Goal: Obtain resource: Download file/media

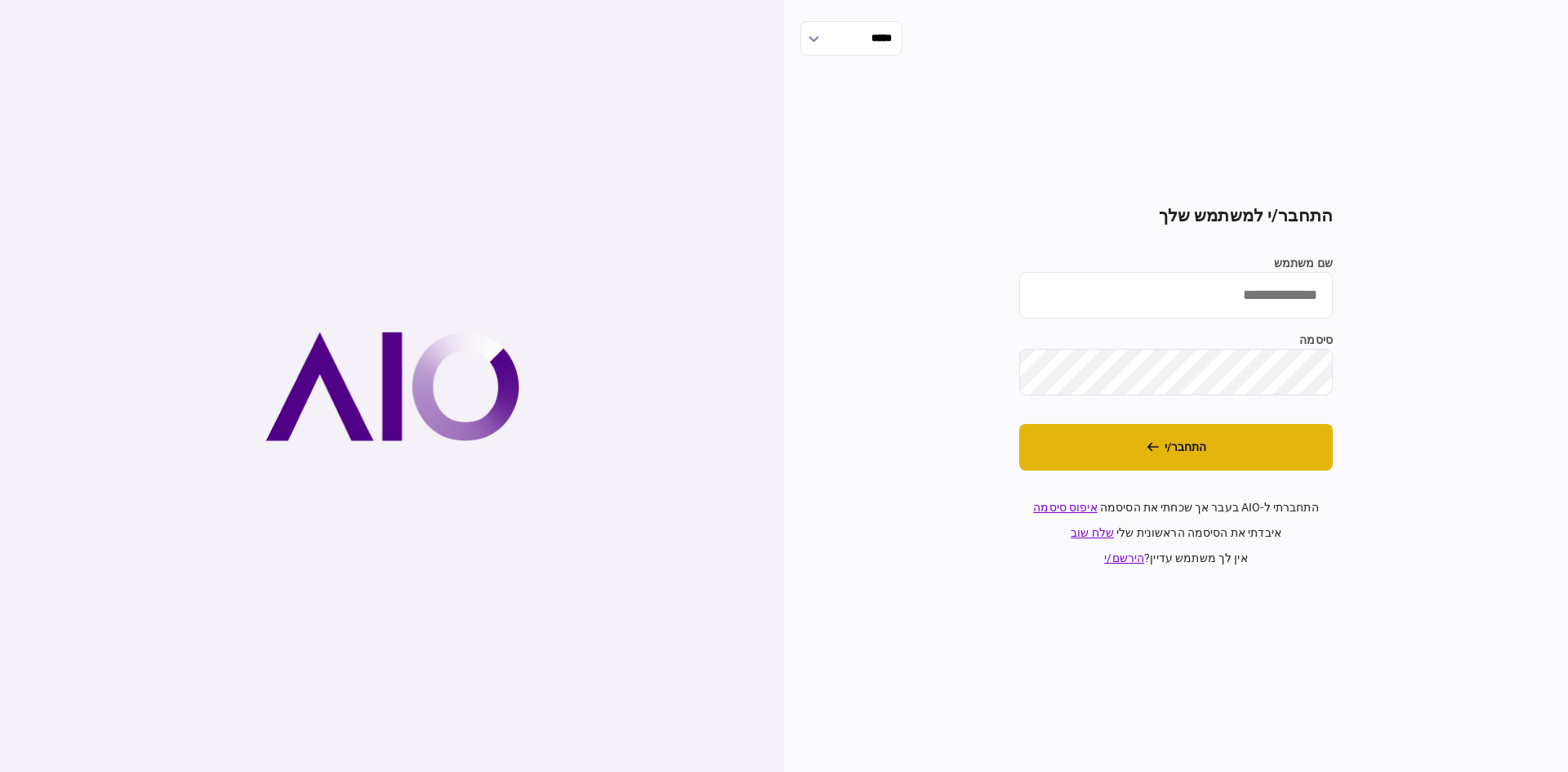
type input "**********"
click at [1170, 452] on button "התחבר/י" at bounding box center [1175, 447] width 313 height 47
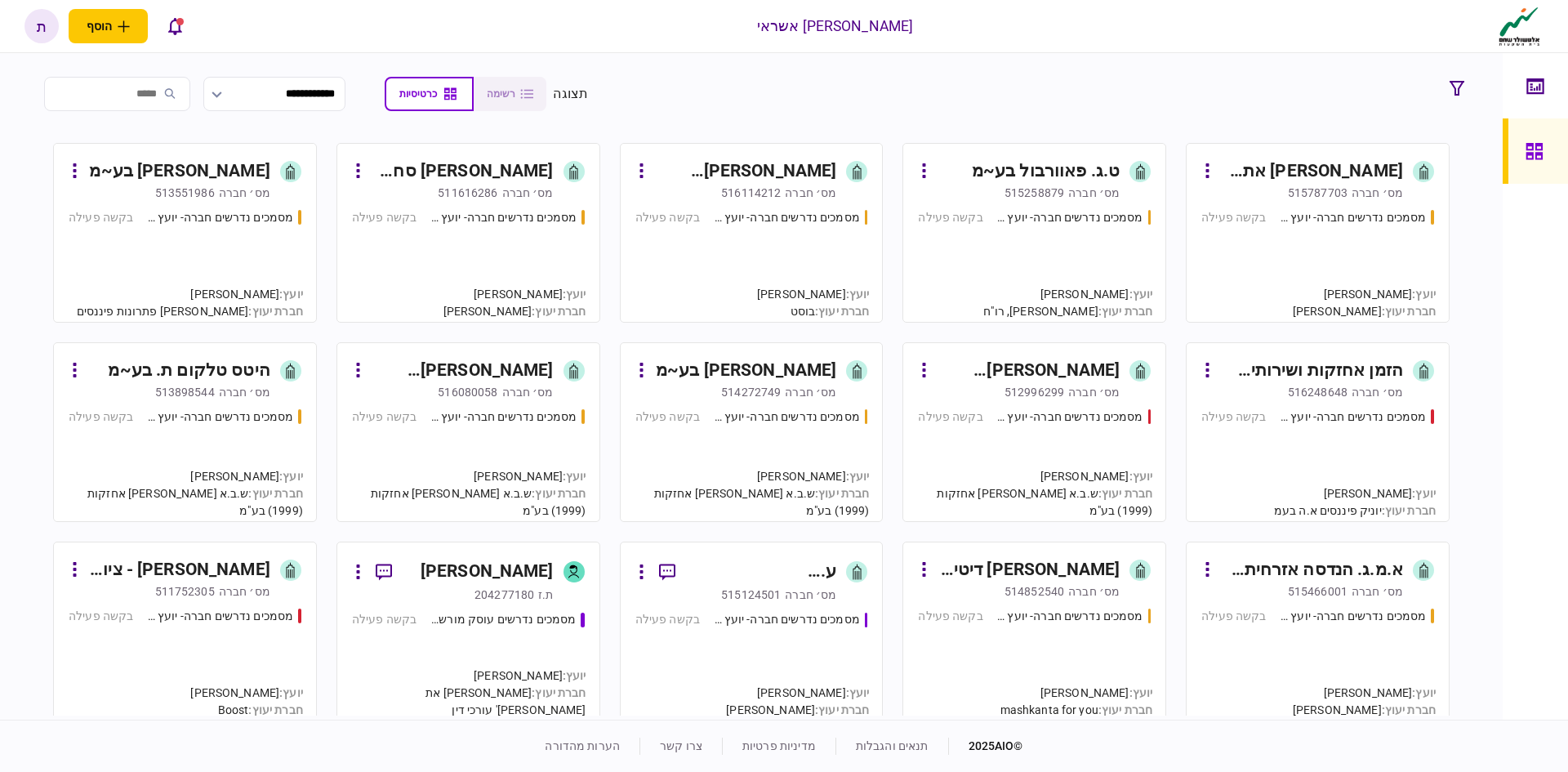
click at [210, 369] on div "היטס טלקום ת. בע~מ" at bounding box center [188, 371] width 162 height 26
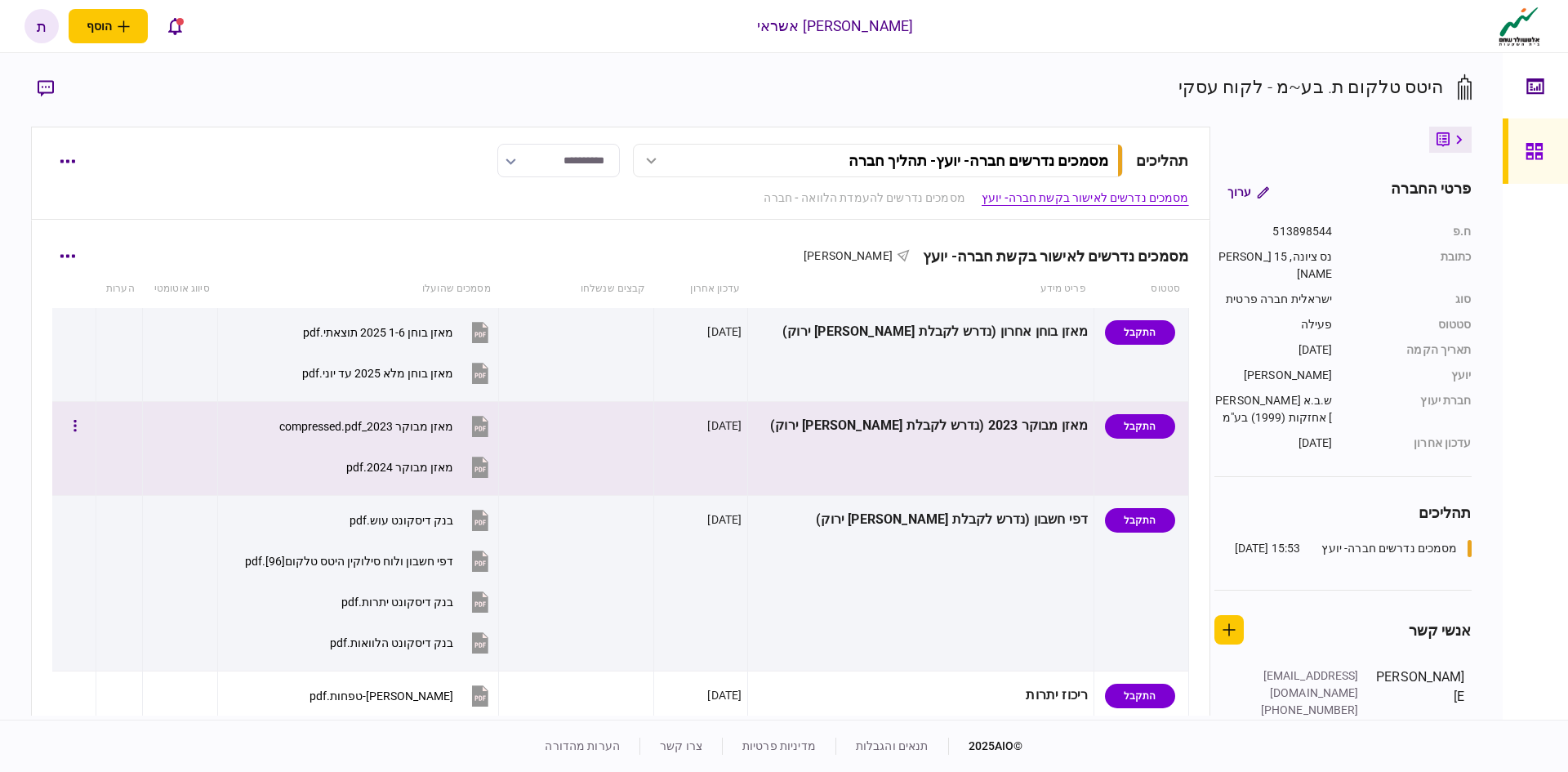
click at [486, 471] on icon at bounding box center [480, 469] width 11 height 5
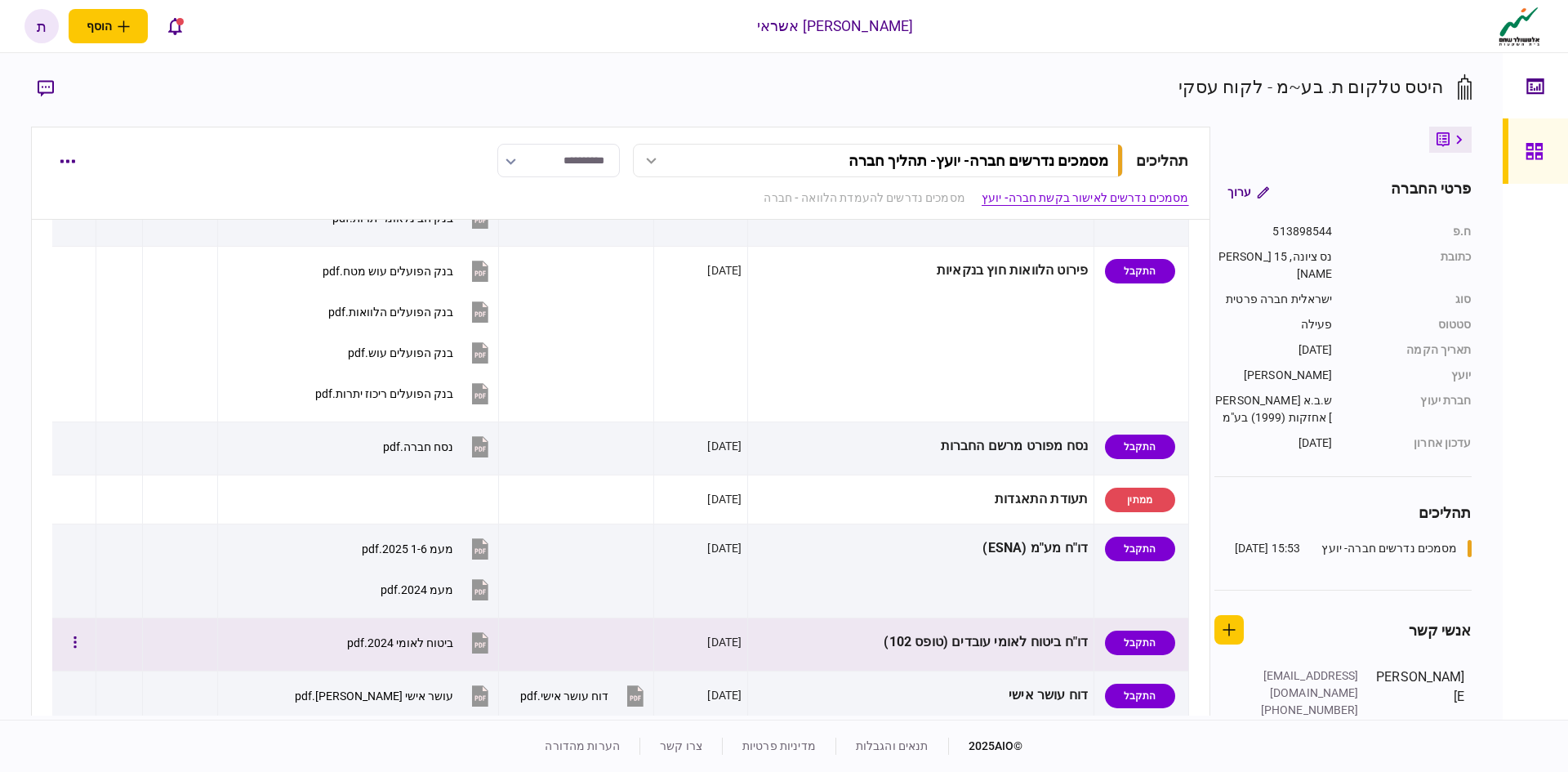
scroll to position [736, 0]
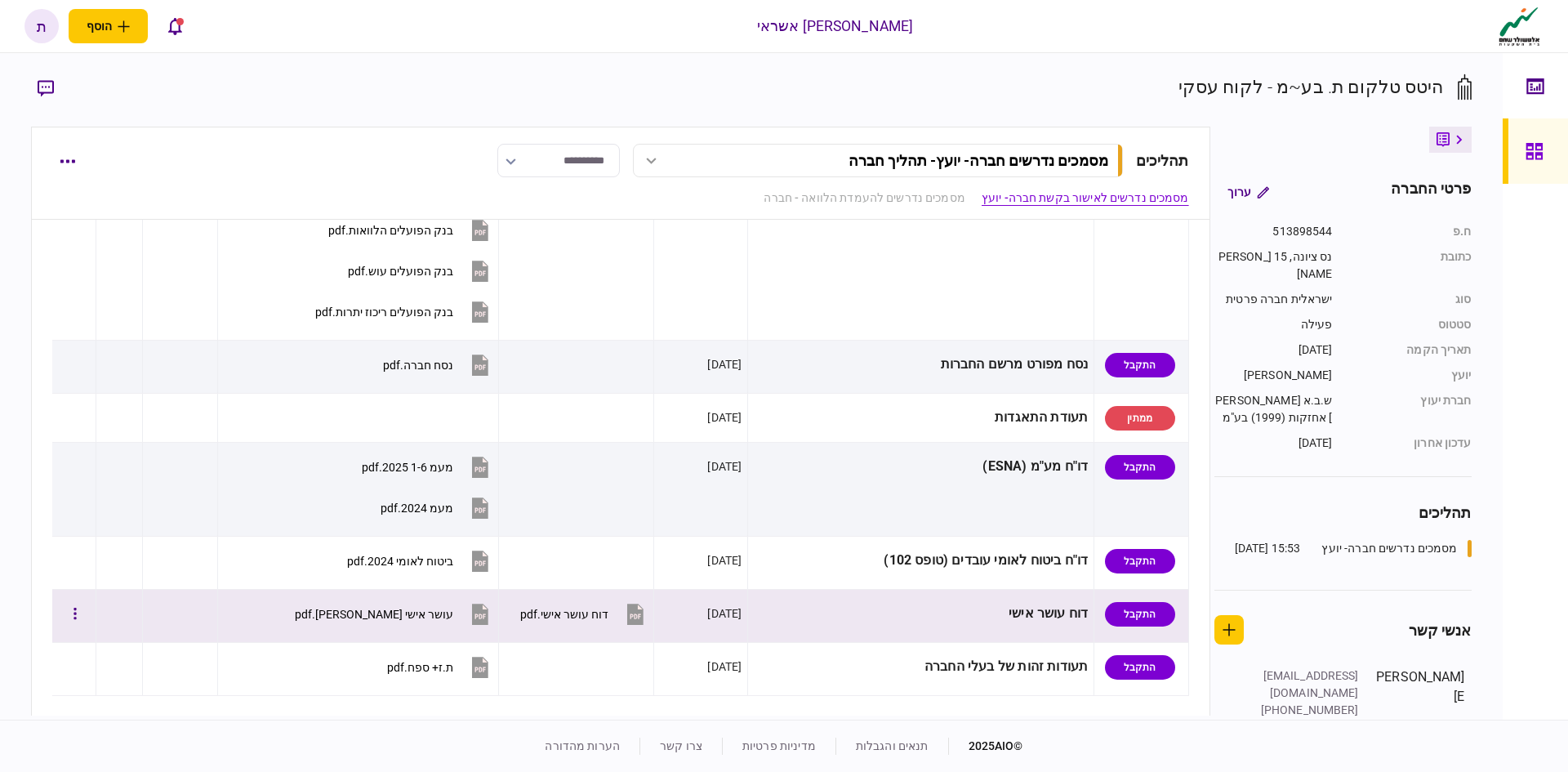
click at [488, 613] on icon at bounding box center [480, 615] width 17 height 21
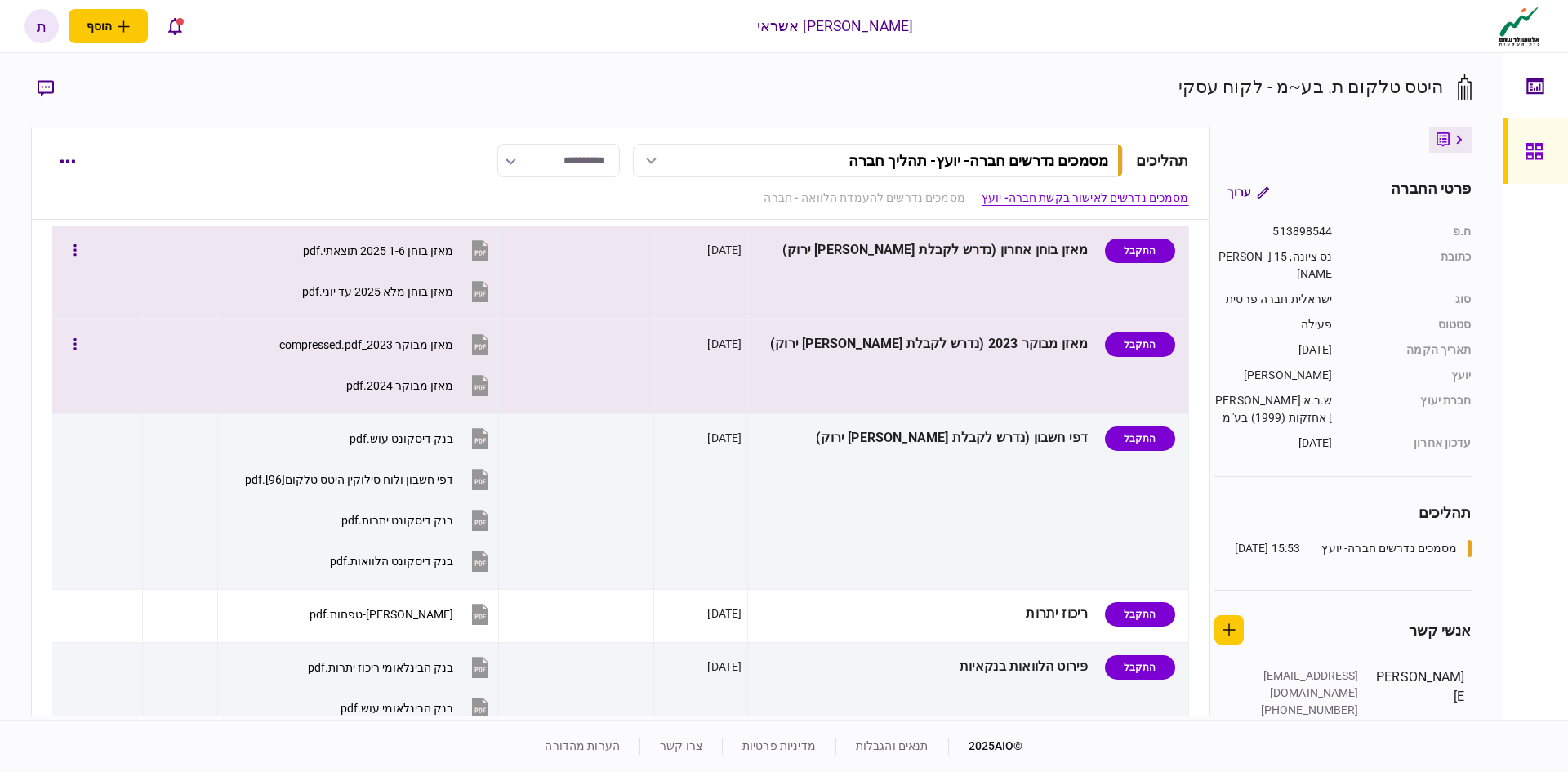
scroll to position [0, 0]
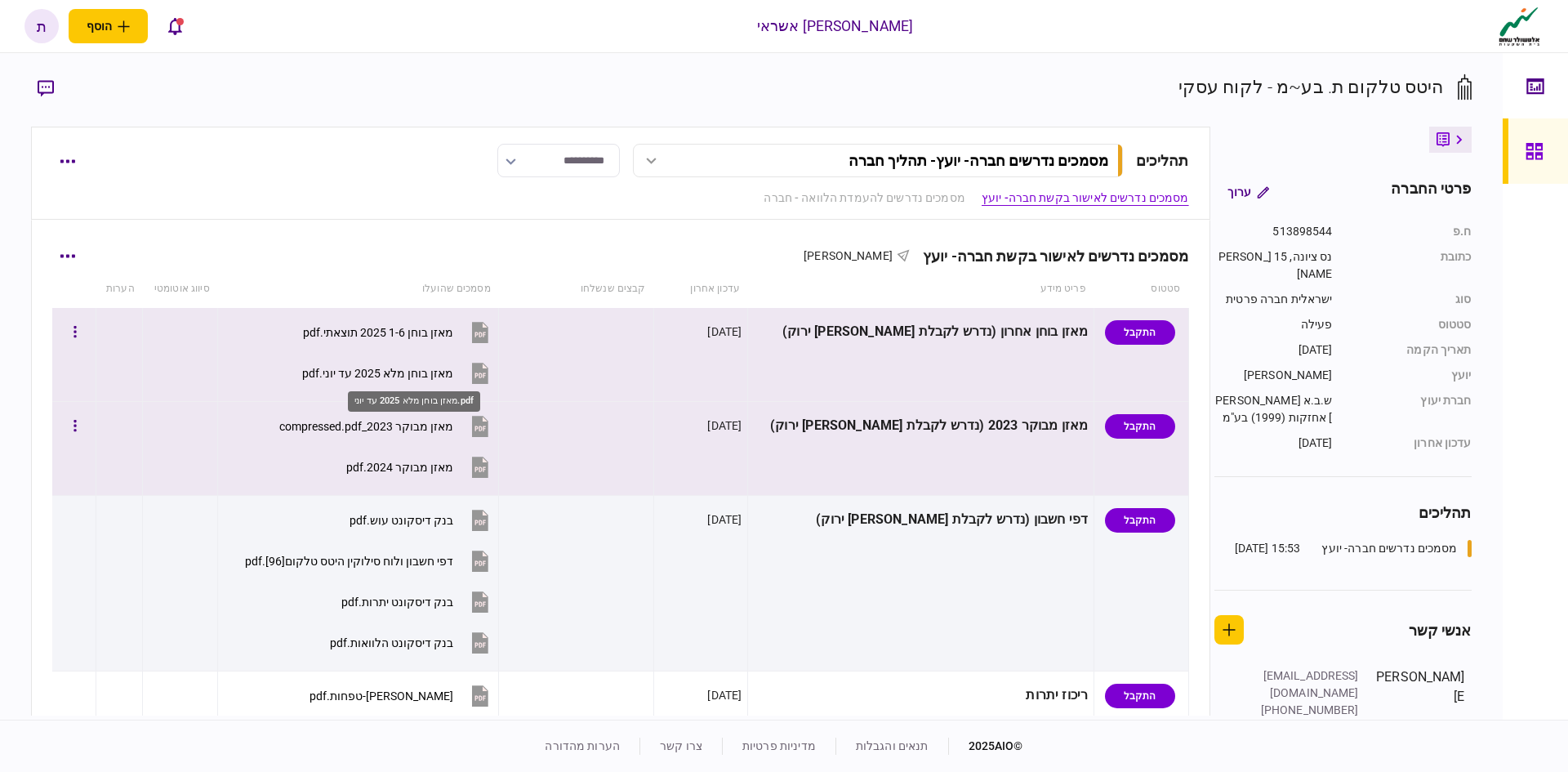
click at [427, 367] on div "מאזן בוחן מלא 2025 עד יוני.pdf" at bounding box center [377, 373] width 151 height 13
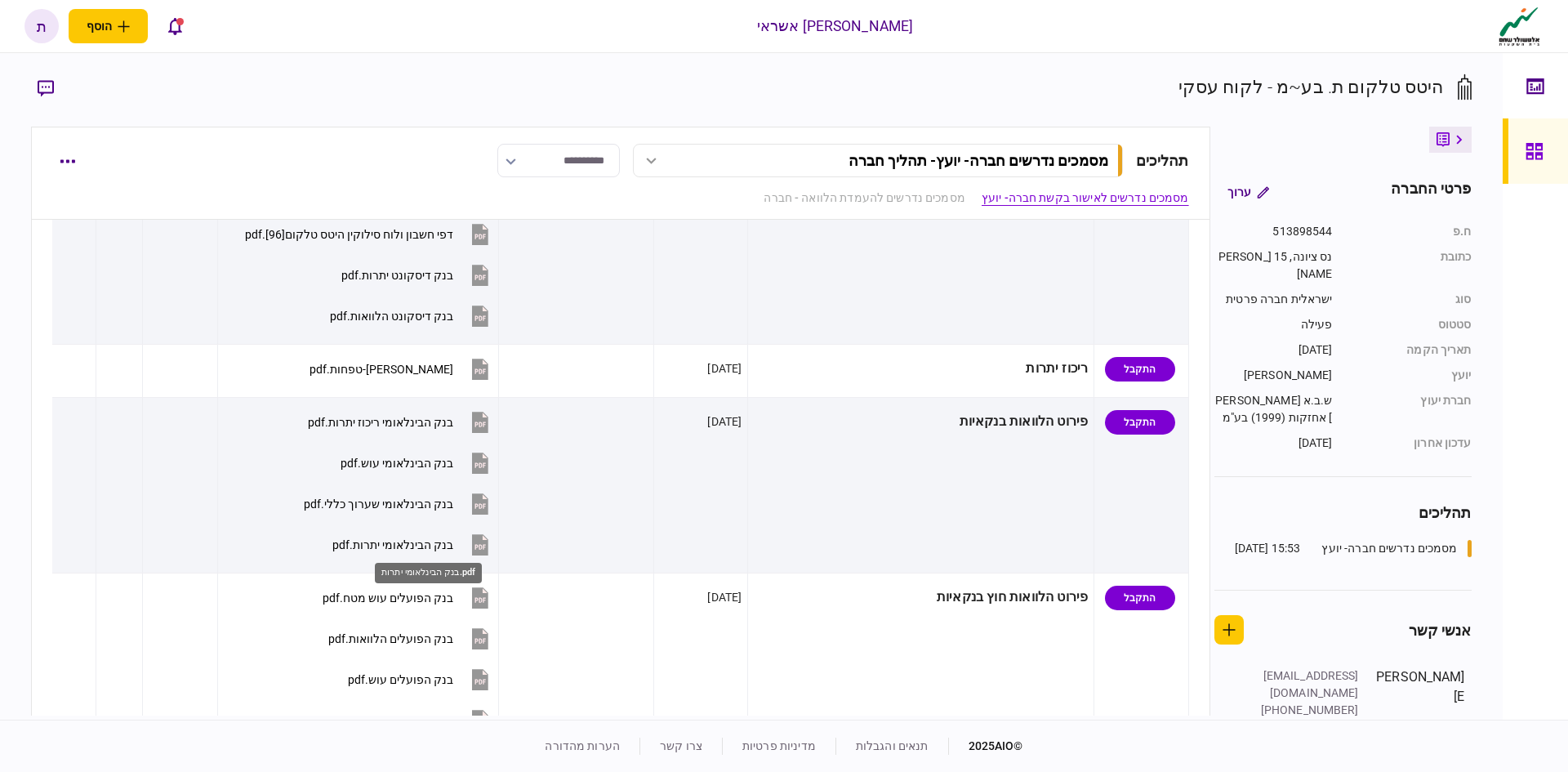
scroll to position [572, 0]
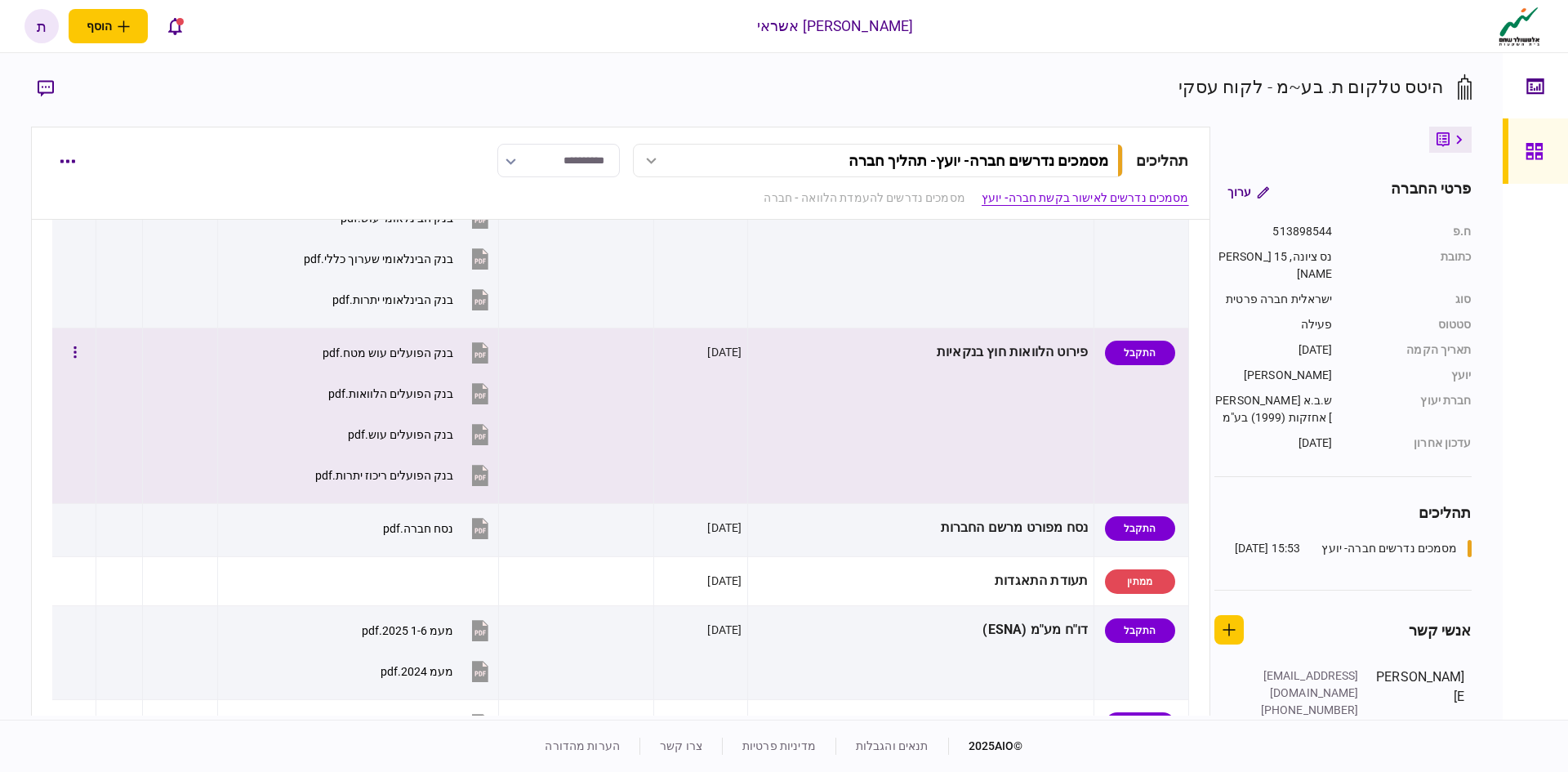
click at [488, 481] on icon at bounding box center [480, 475] width 17 height 21
click at [438, 473] on div "בנק הפועלים ריכוז יתרות.pdf" at bounding box center [384, 475] width 138 height 13
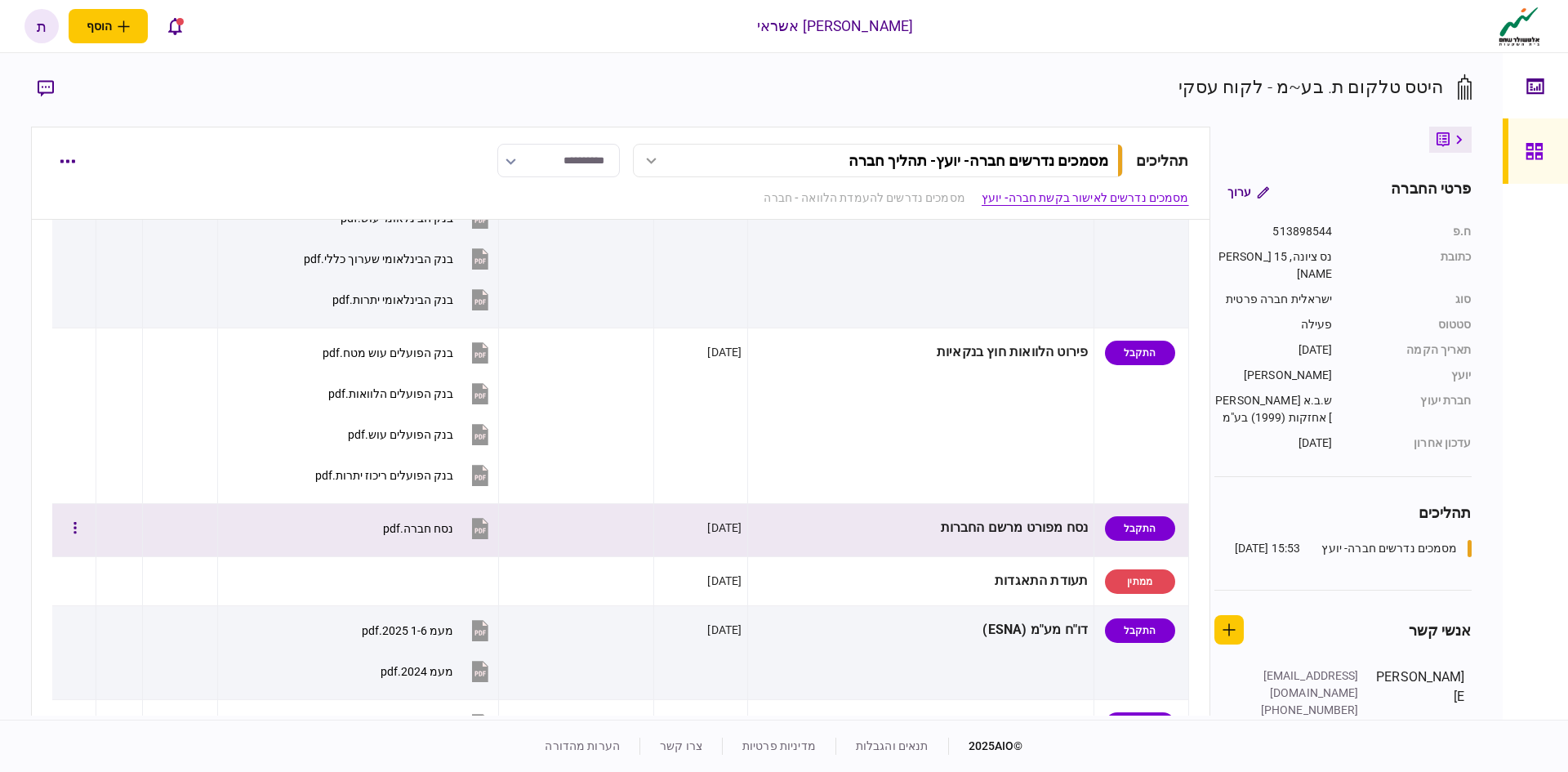
click at [488, 534] on icon at bounding box center [480, 528] width 17 height 21
click at [449, 526] on div "נסח חברה.pdf" at bounding box center [418, 528] width 71 height 13
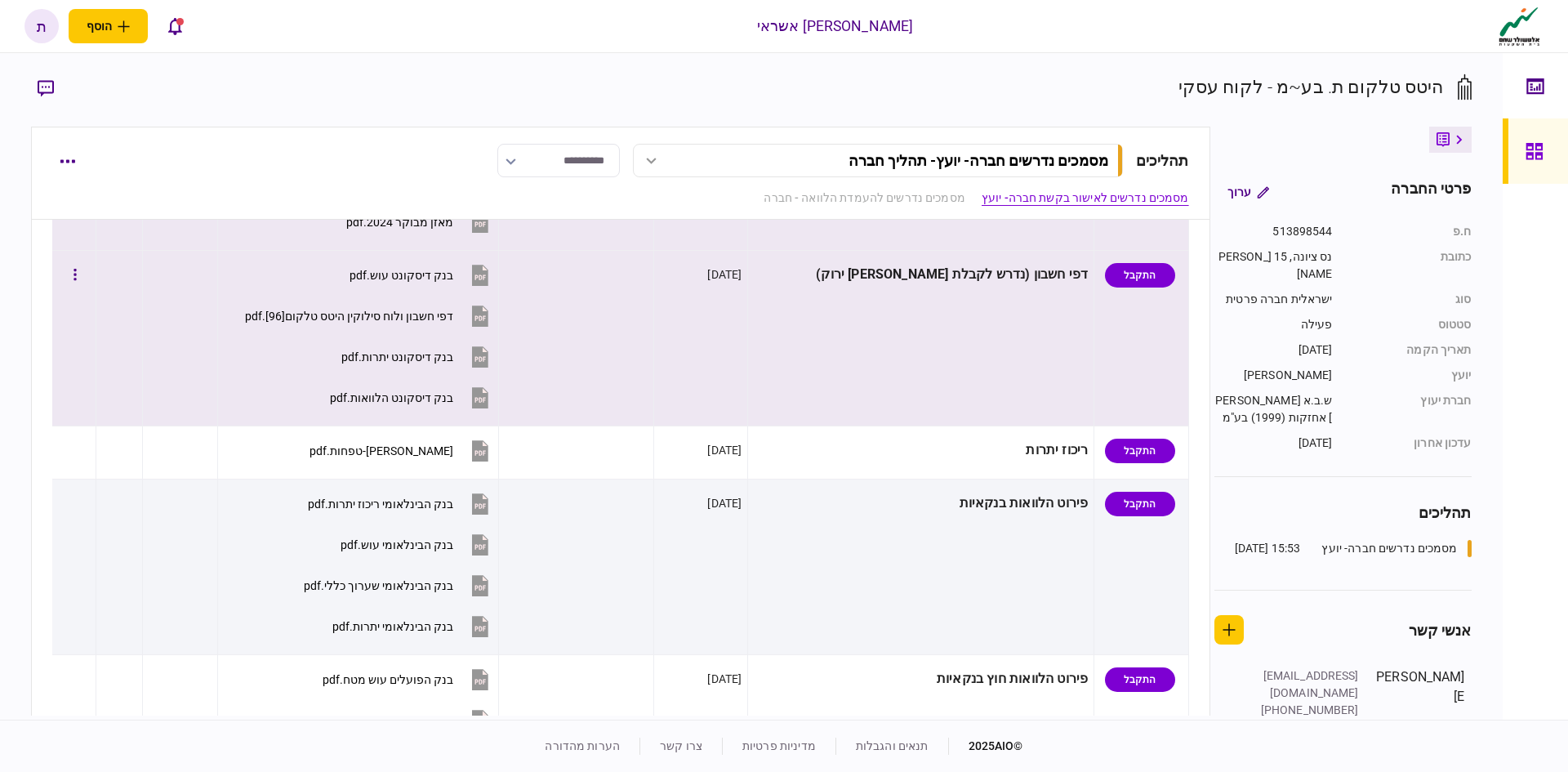
scroll to position [82, 0]
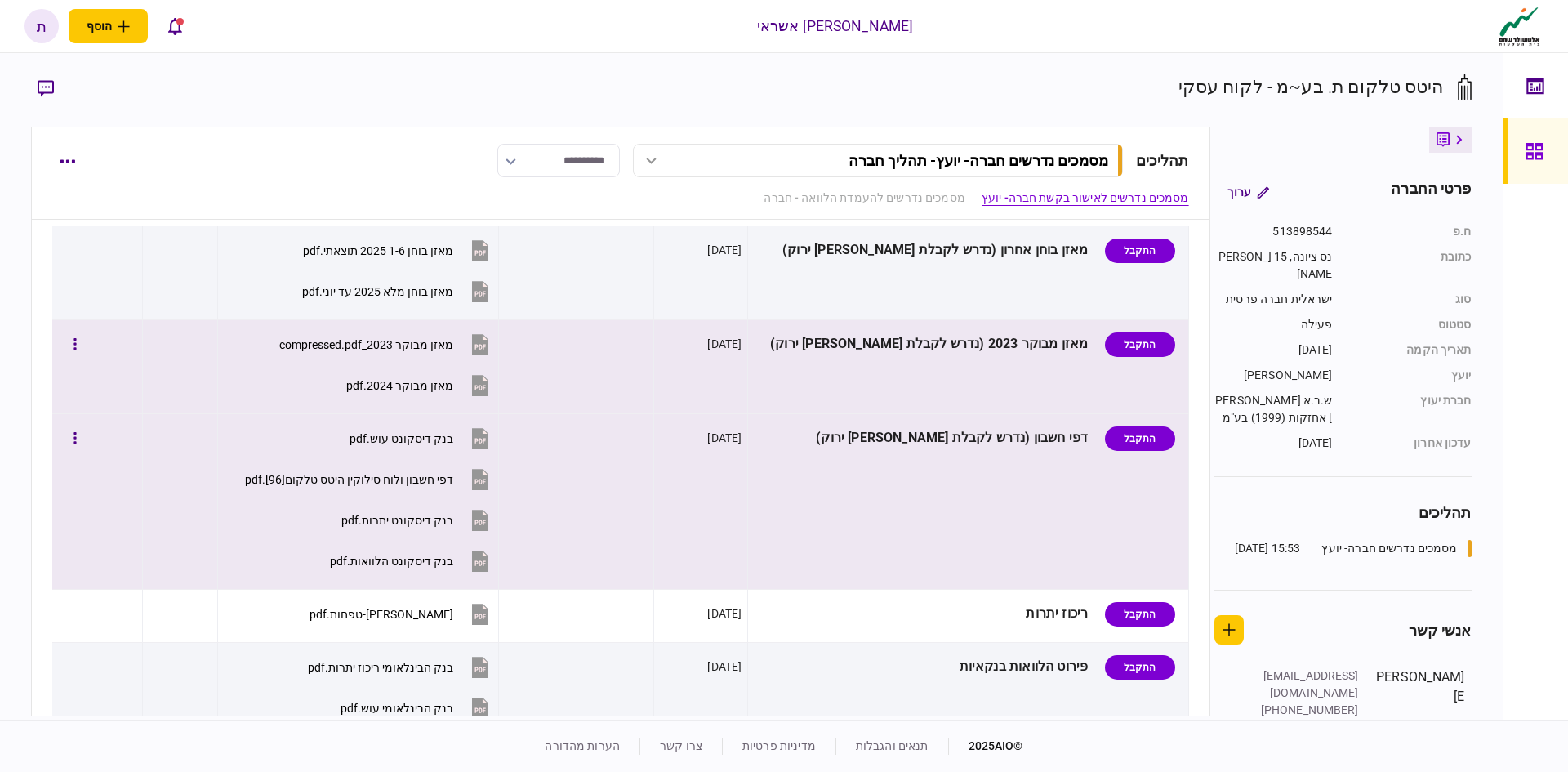
click at [488, 519] on icon at bounding box center [480, 520] width 17 height 21
click at [453, 520] on div "בנק דיסקונט יתרות.pdf" at bounding box center [397, 520] width 112 height 13
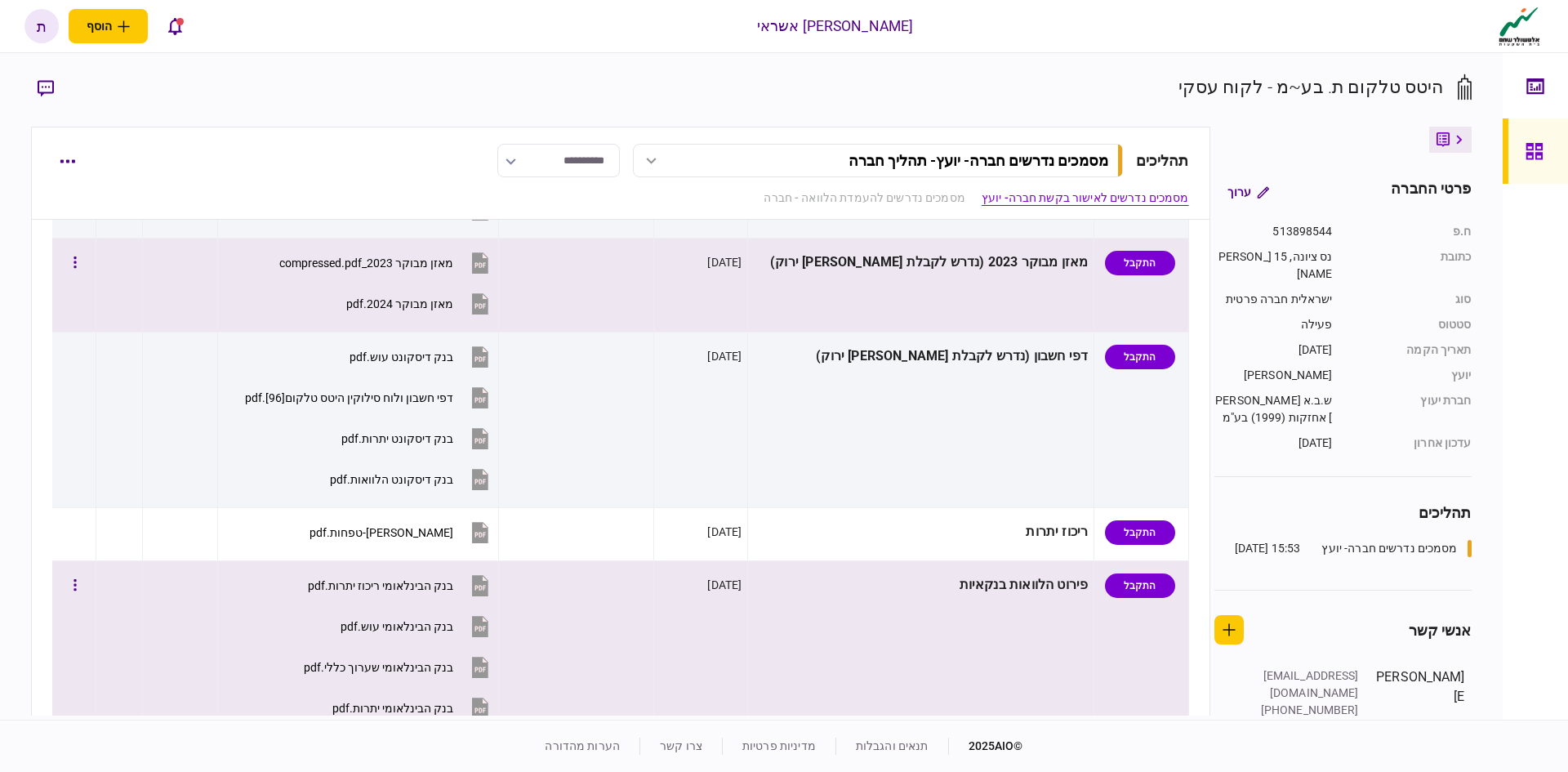
scroll to position [246, 0]
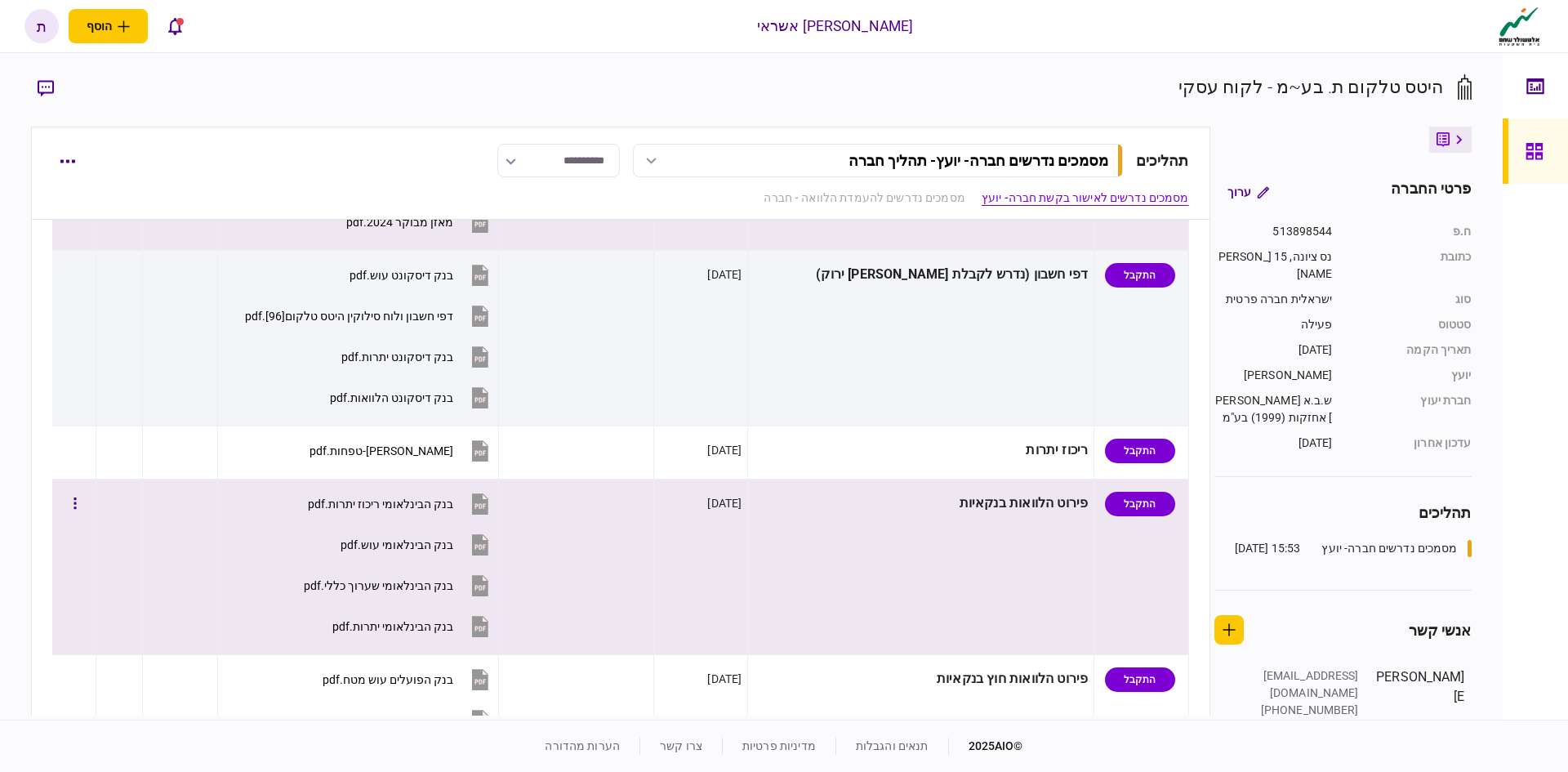
click at [488, 625] on icon at bounding box center [480, 627] width 17 height 21
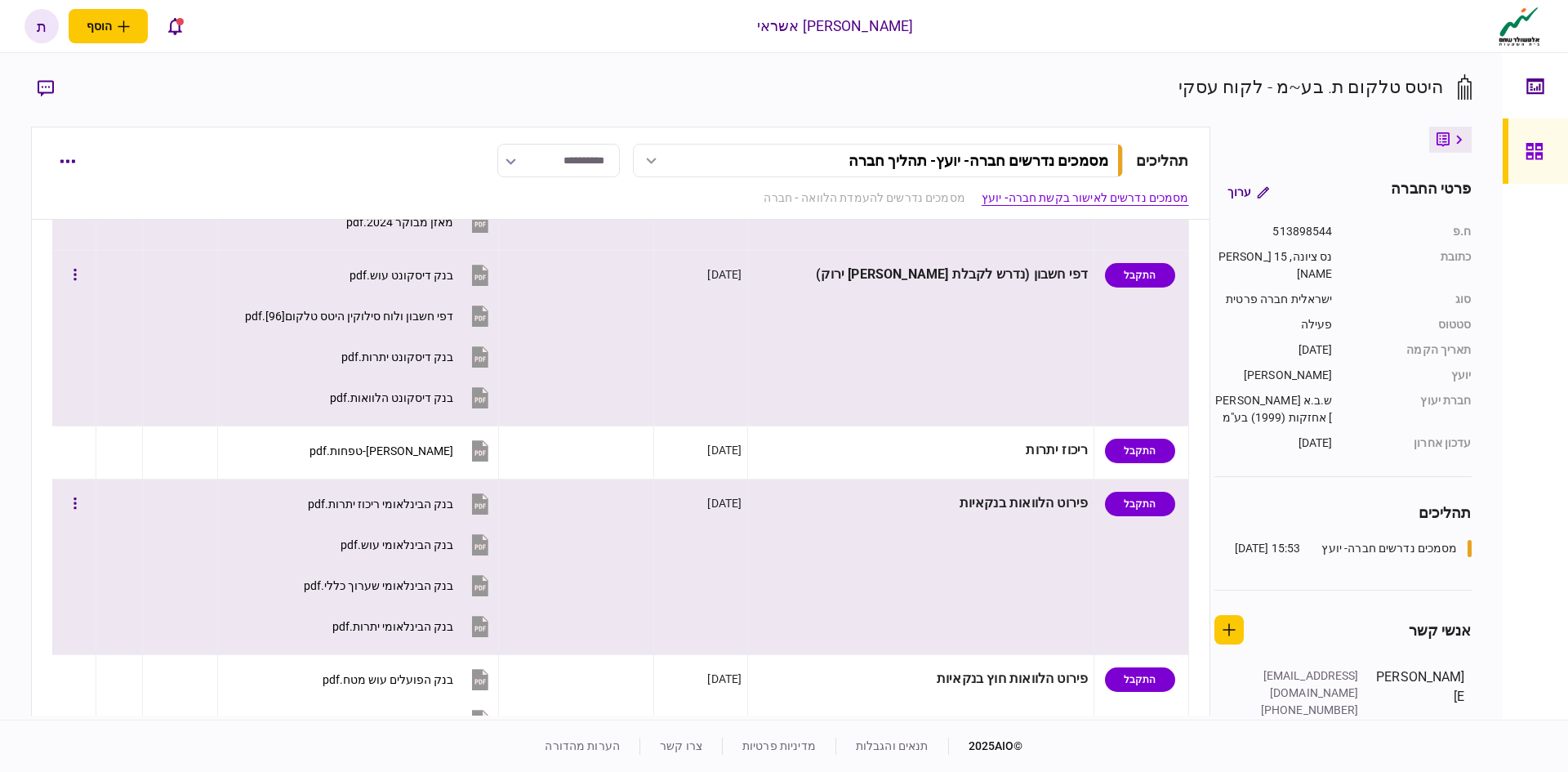
click at [488, 401] on icon at bounding box center [480, 397] width 17 height 21
click at [488, 318] on icon at bounding box center [480, 316] width 17 height 21
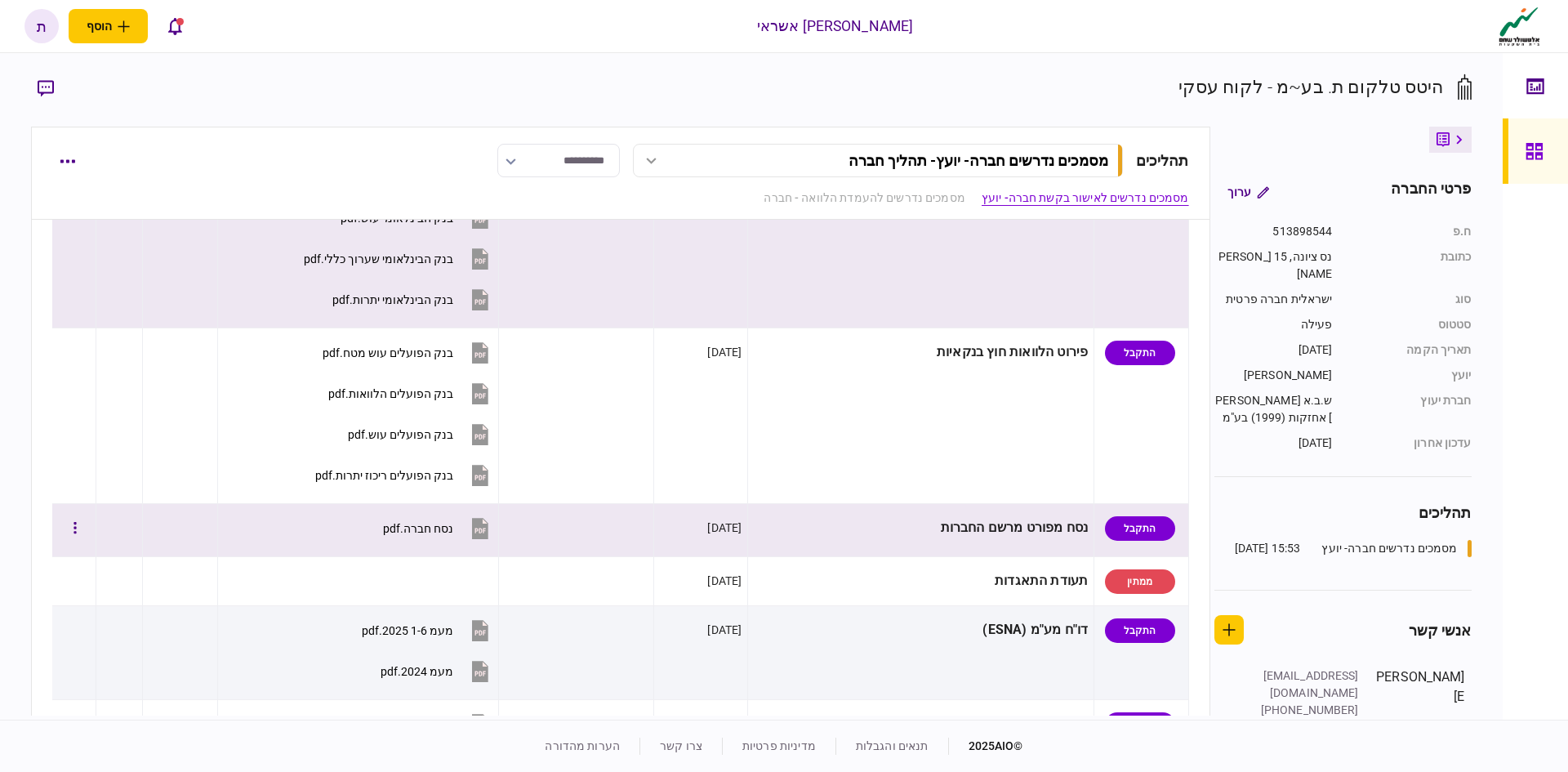
scroll to position [409, 0]
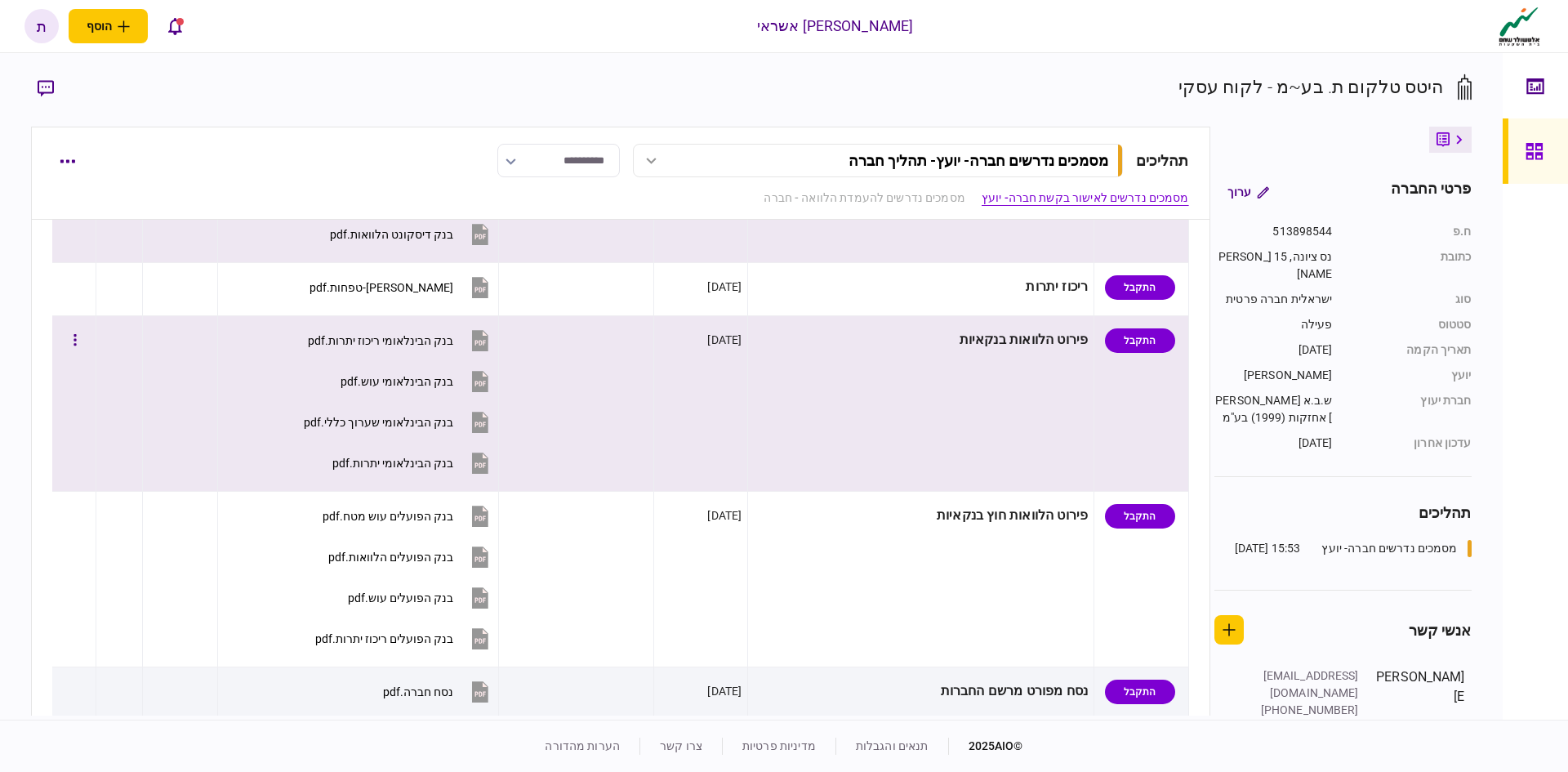
click at [488, 465] on icon at bounding box center [480, 463] width 17 height 21
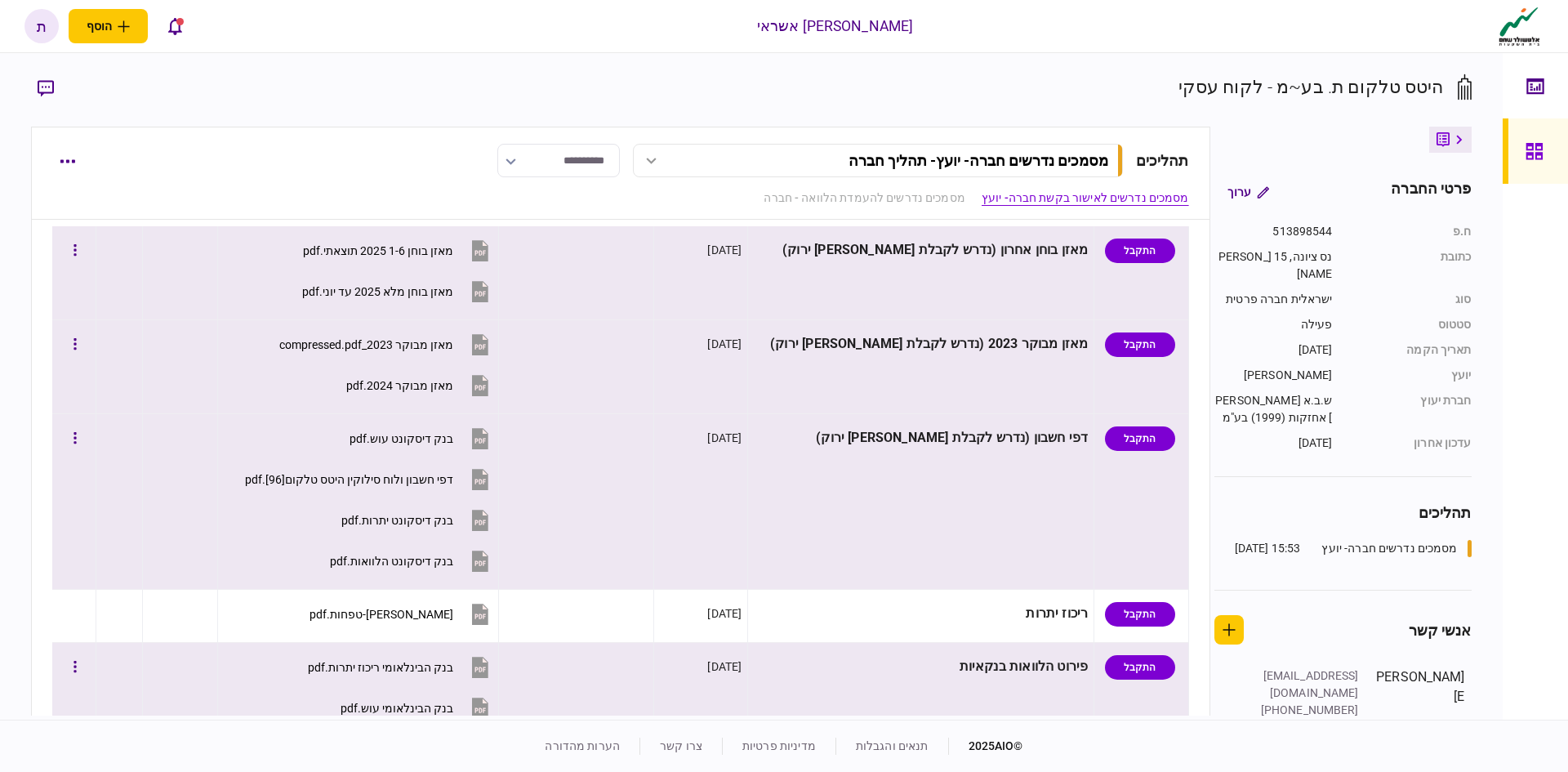
scroll to position [0, 0]
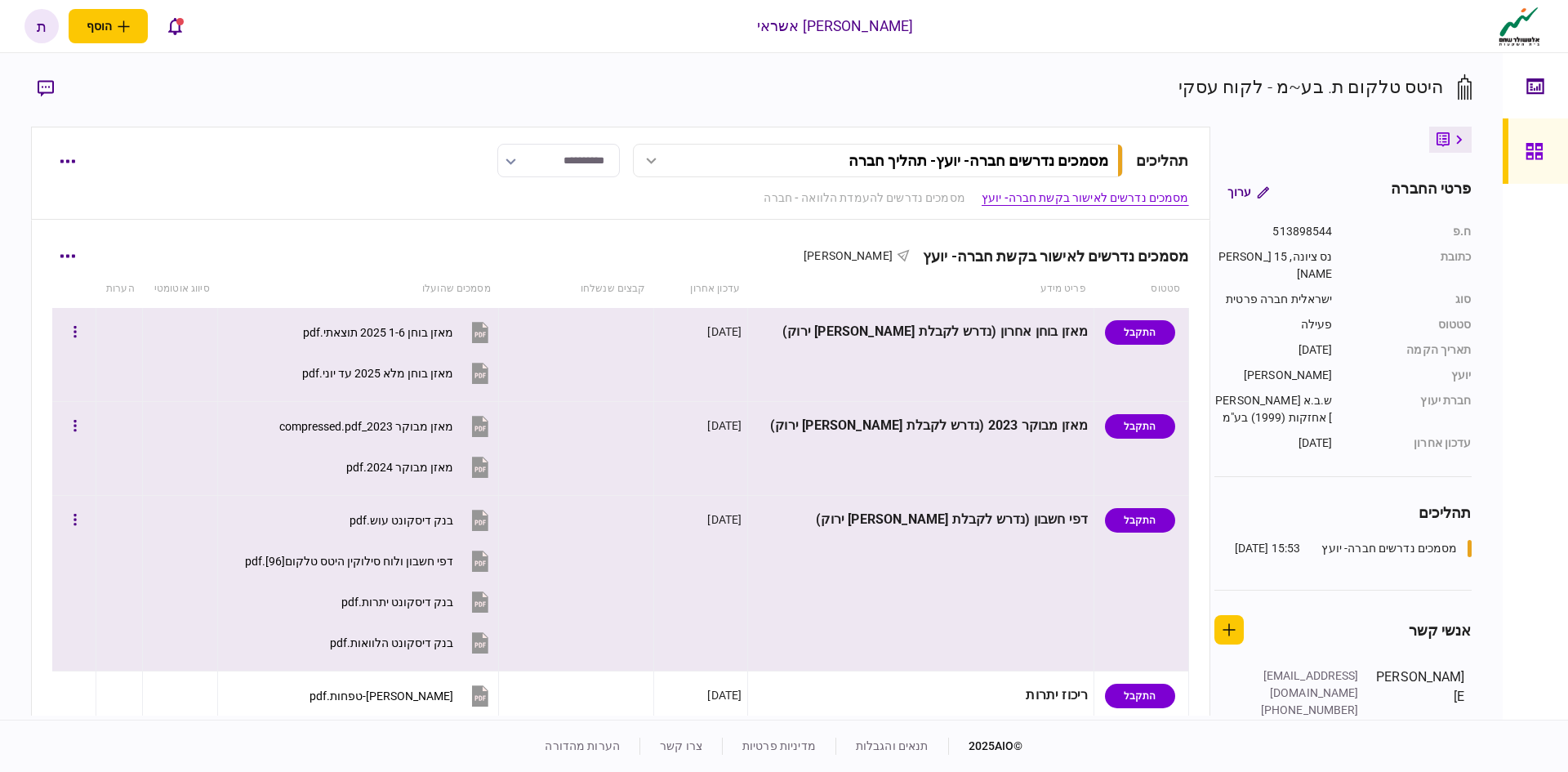
click at [488, 369] on icon at bounding box center [480, 374] width 17 height 21
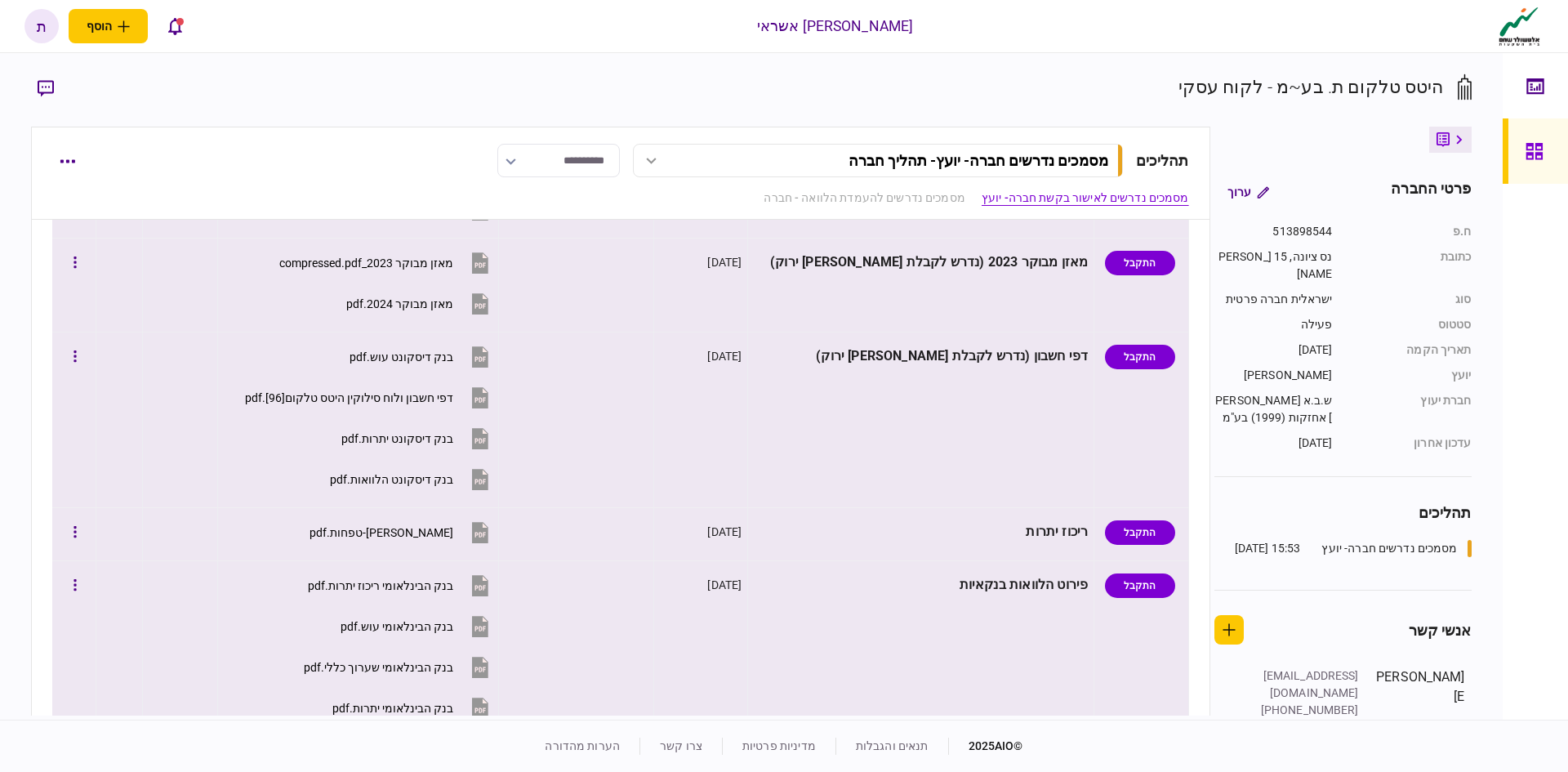
scroll to position [409, 0]
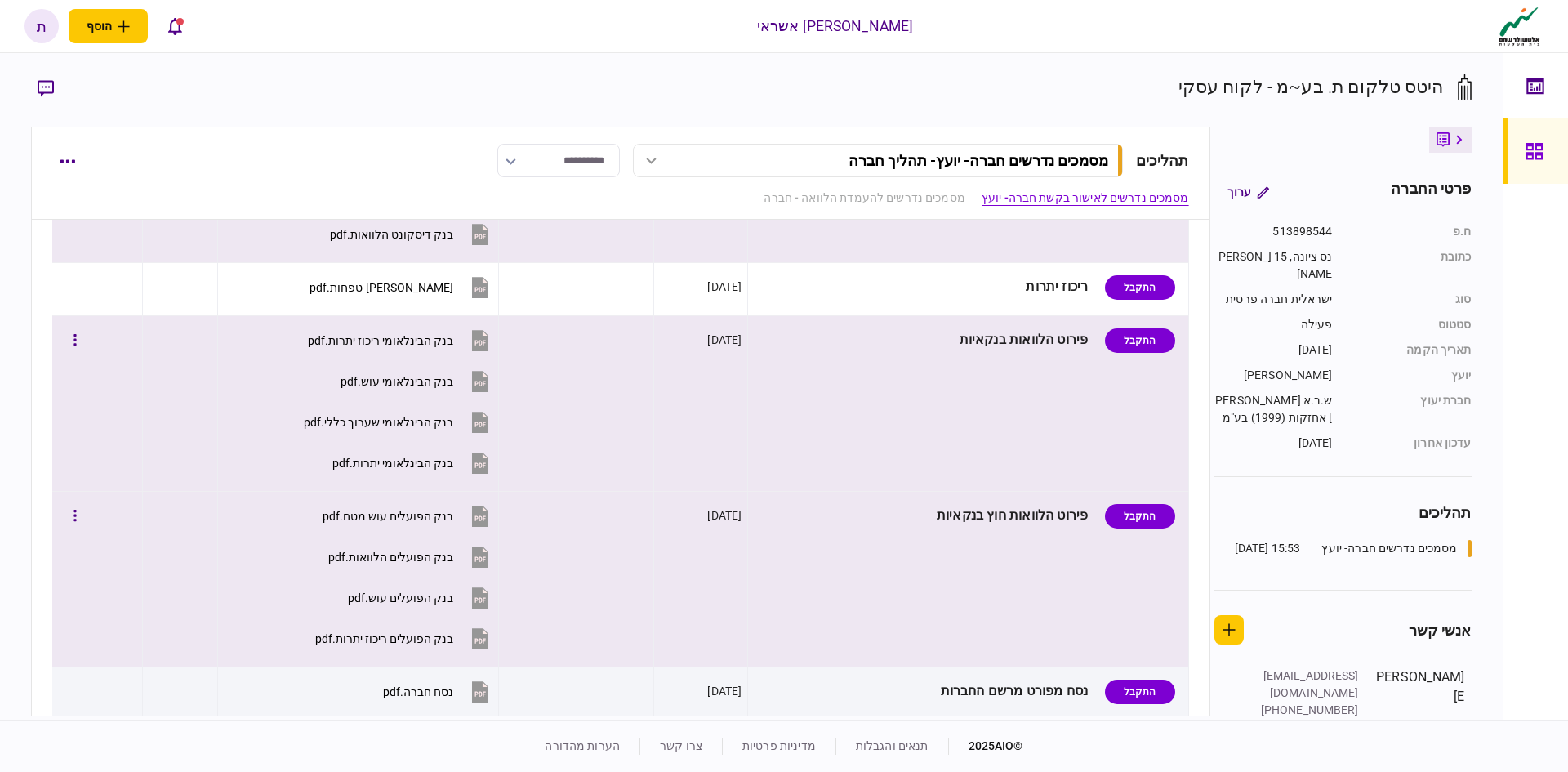
click at [486, 640] on icon at bounding box center [480, 640] width 11 height 5
click at [486, 560] on icon at bounding box center [480, 559] width 11 height 5
click at [488, 602] on icon at bounding box center [480, 598] width 17 height 21
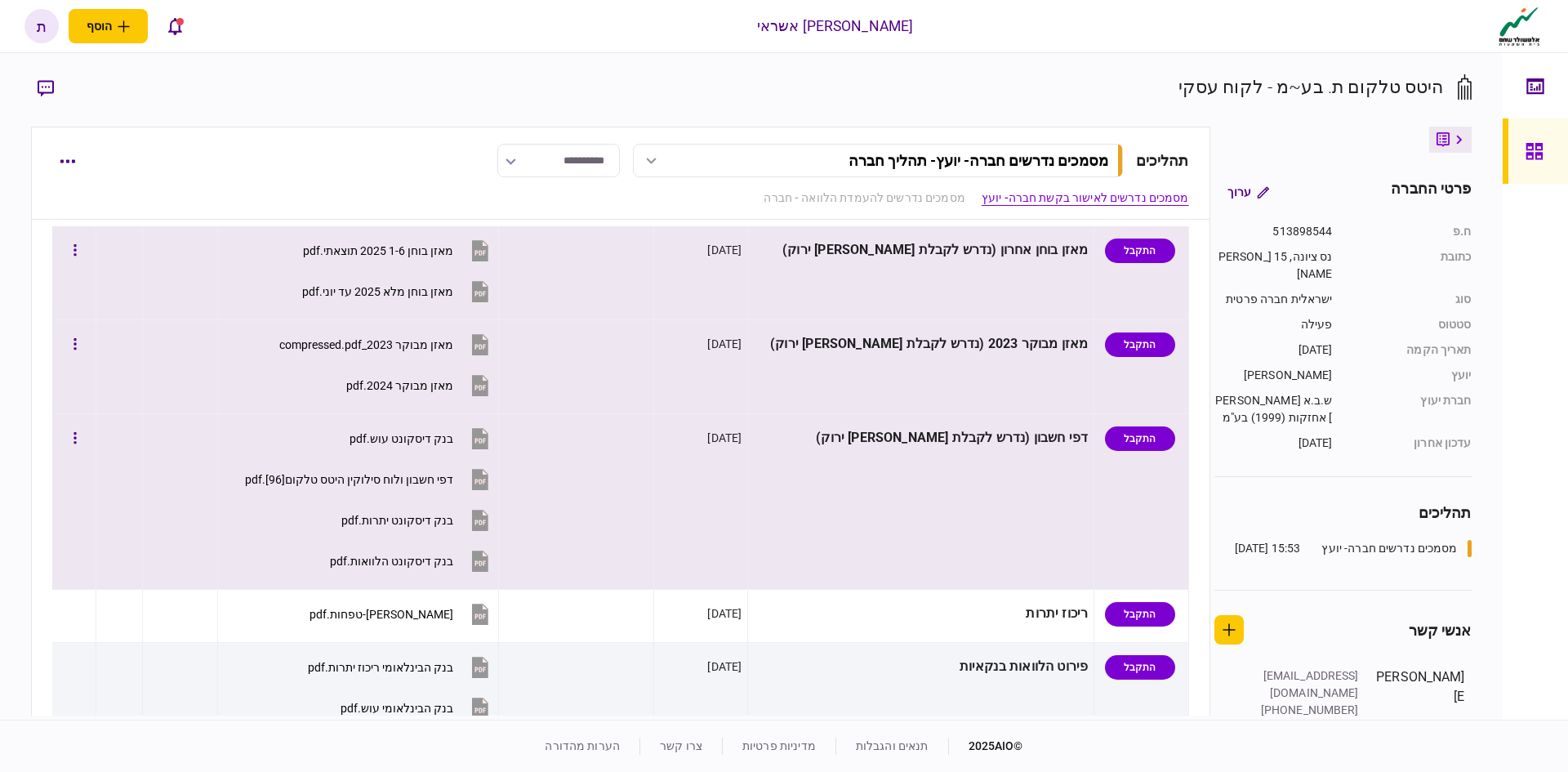
click at [493, 388] on icon at bounding box center [480, 386] width 25 height 25
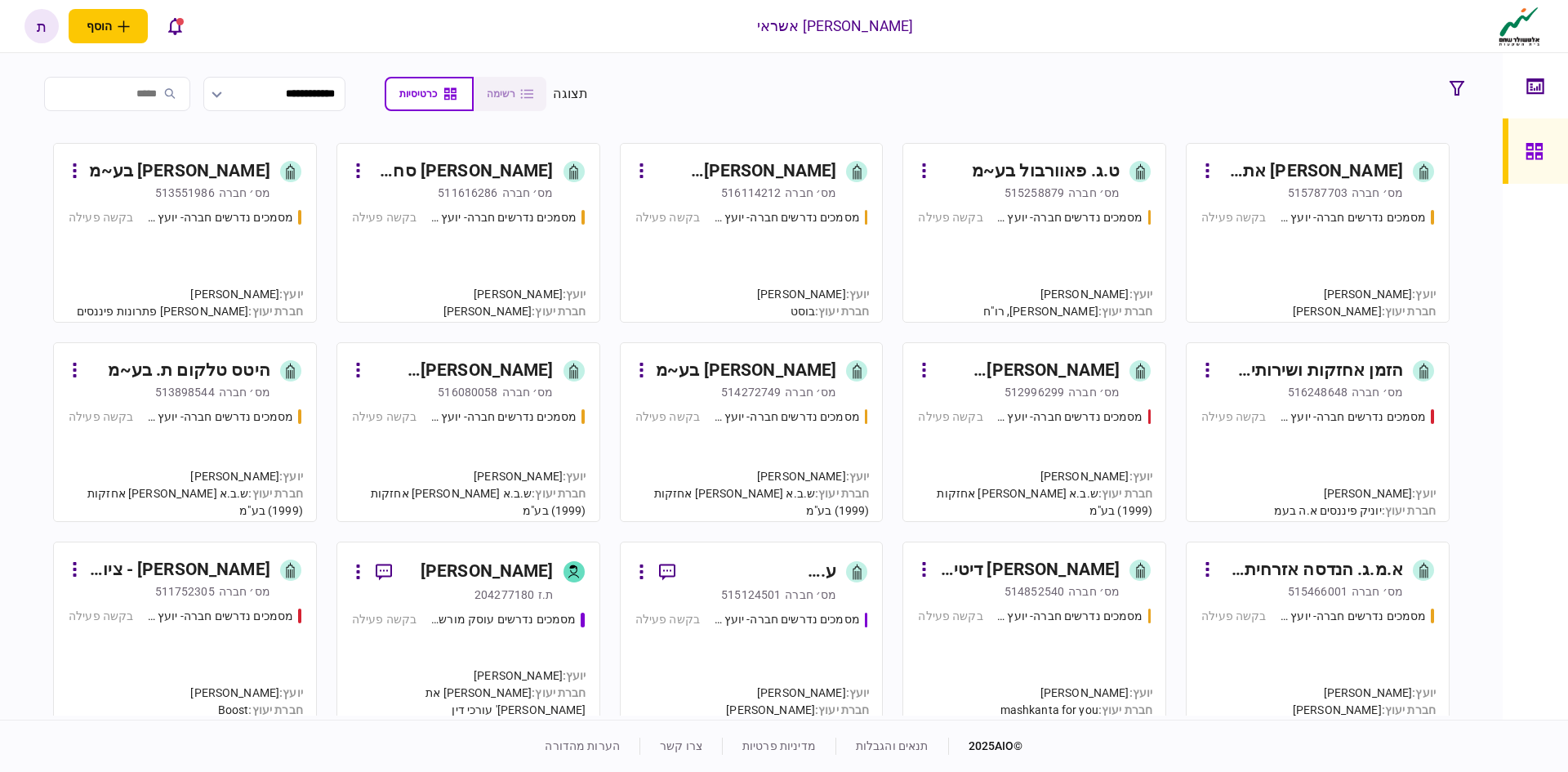
click at [514, 370] on div "[PERSON_NAME] הנדסה ובניין בע~מ" at bounding box center [462, 371] width 183 height 26
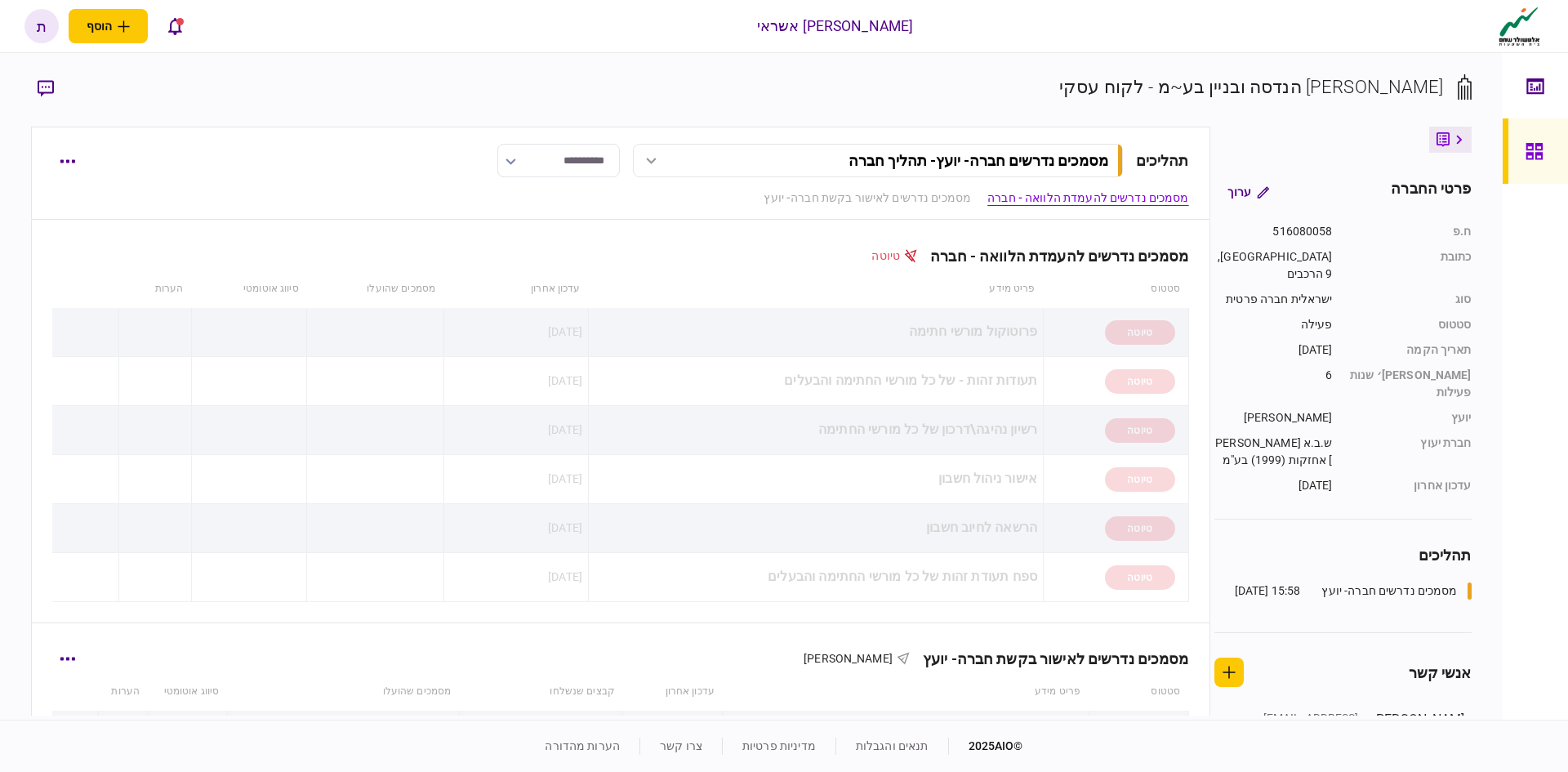
scroll to position [409, 0]
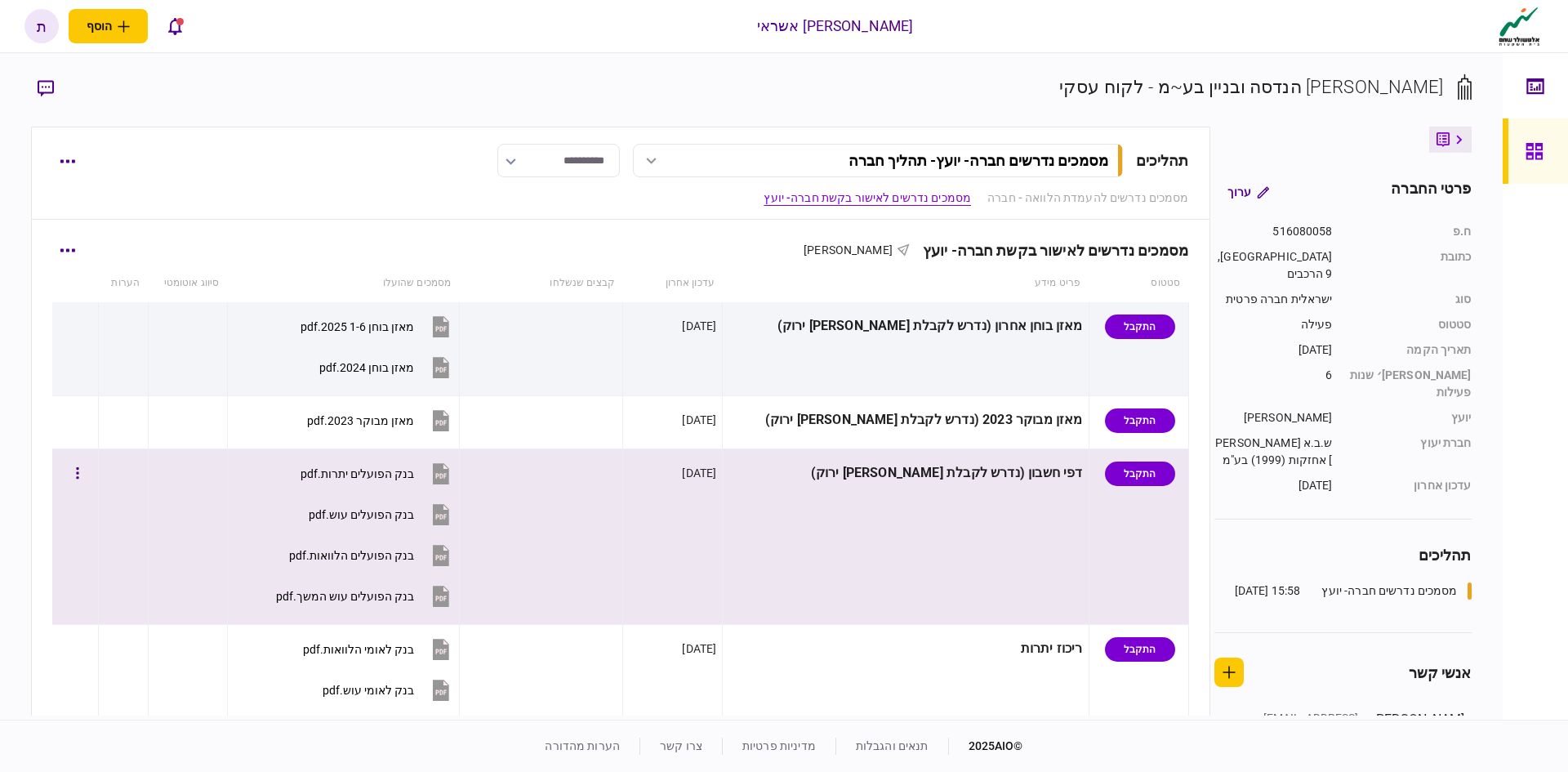
click at [449, 472] on icon at bounding box center [441, 474] width 17 height 21
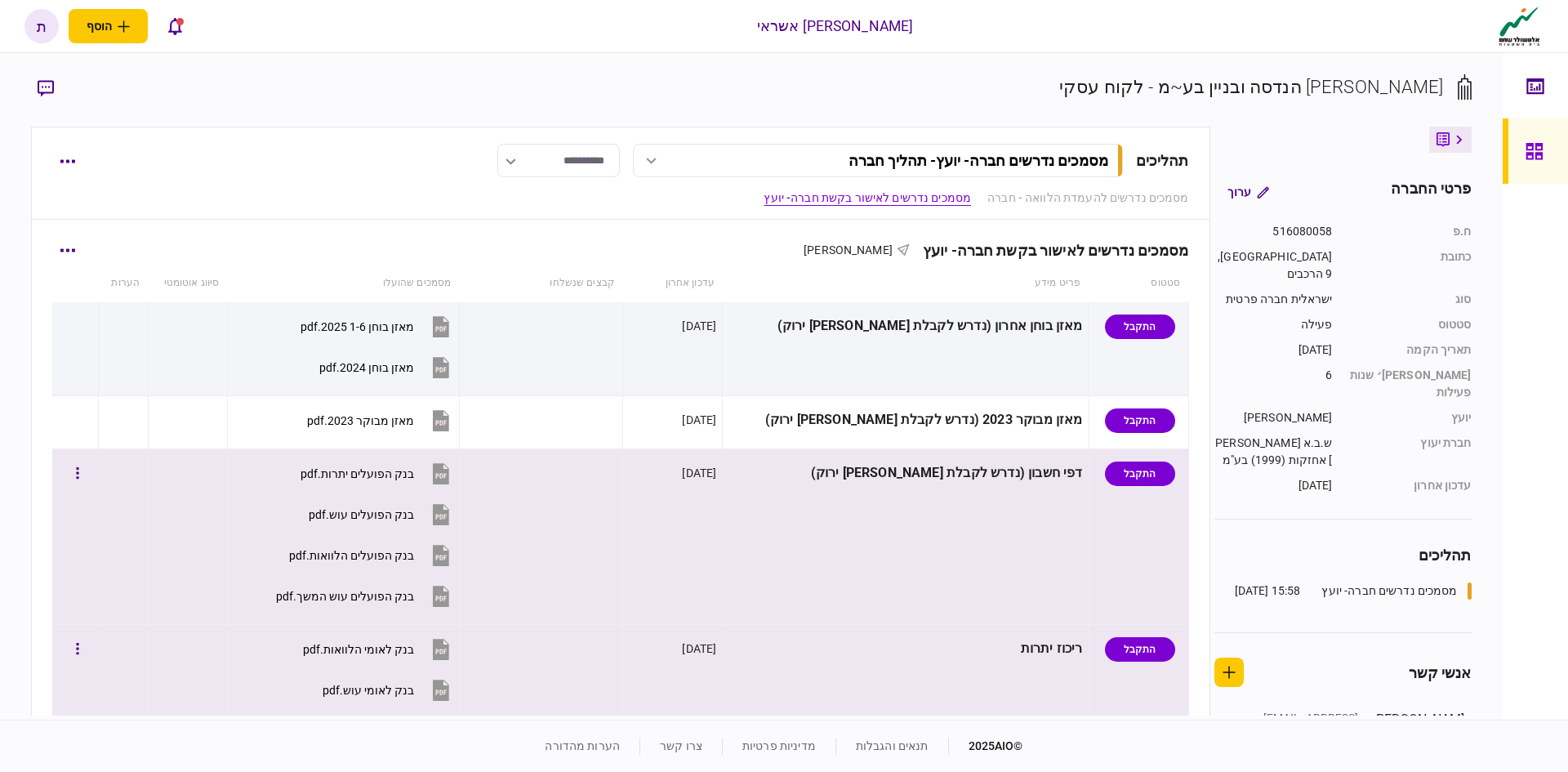
click at [453, 648] on icon at bounding box center [441, 650] width 25 height 25
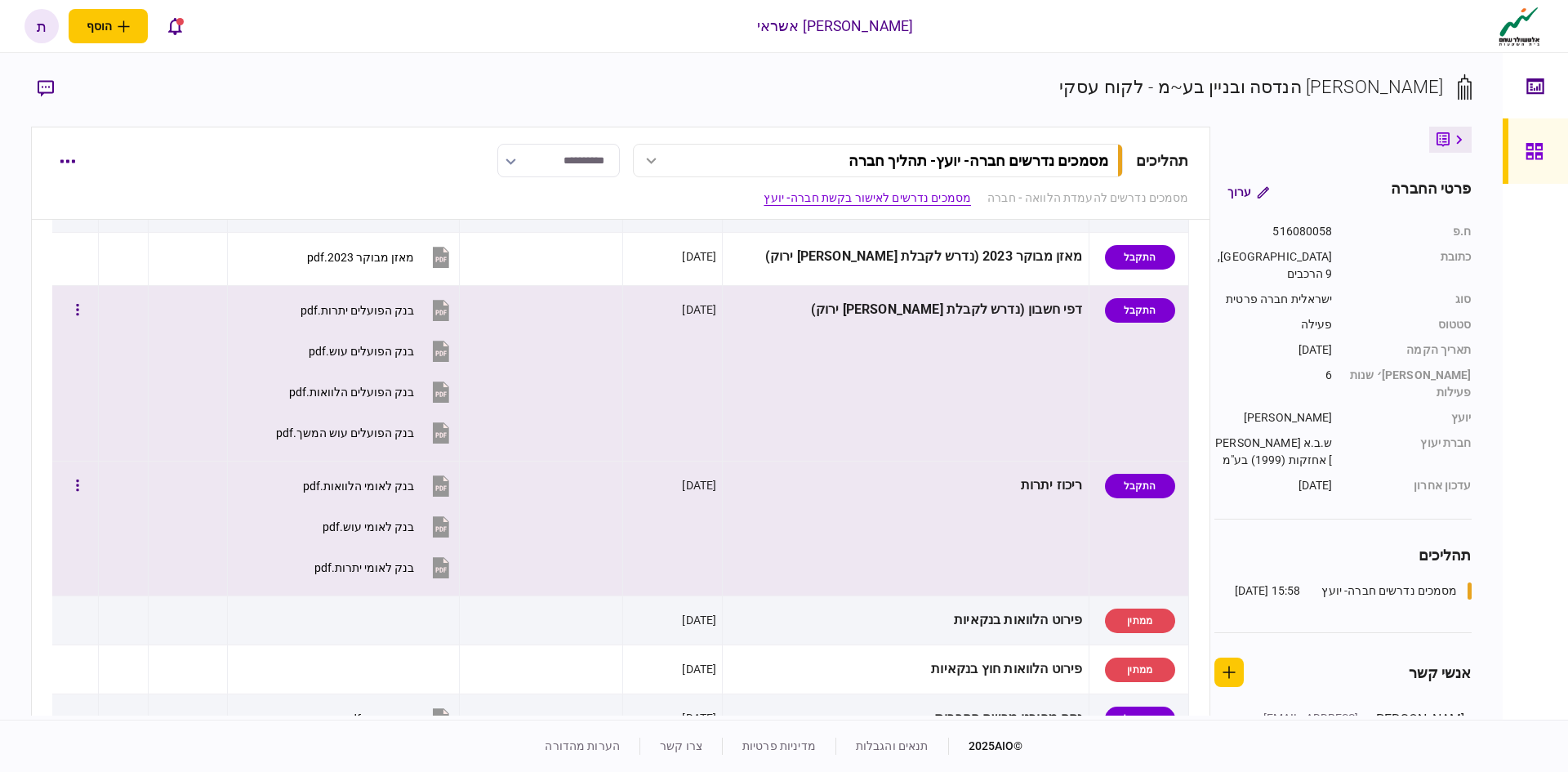
scroll to position [654, 0]
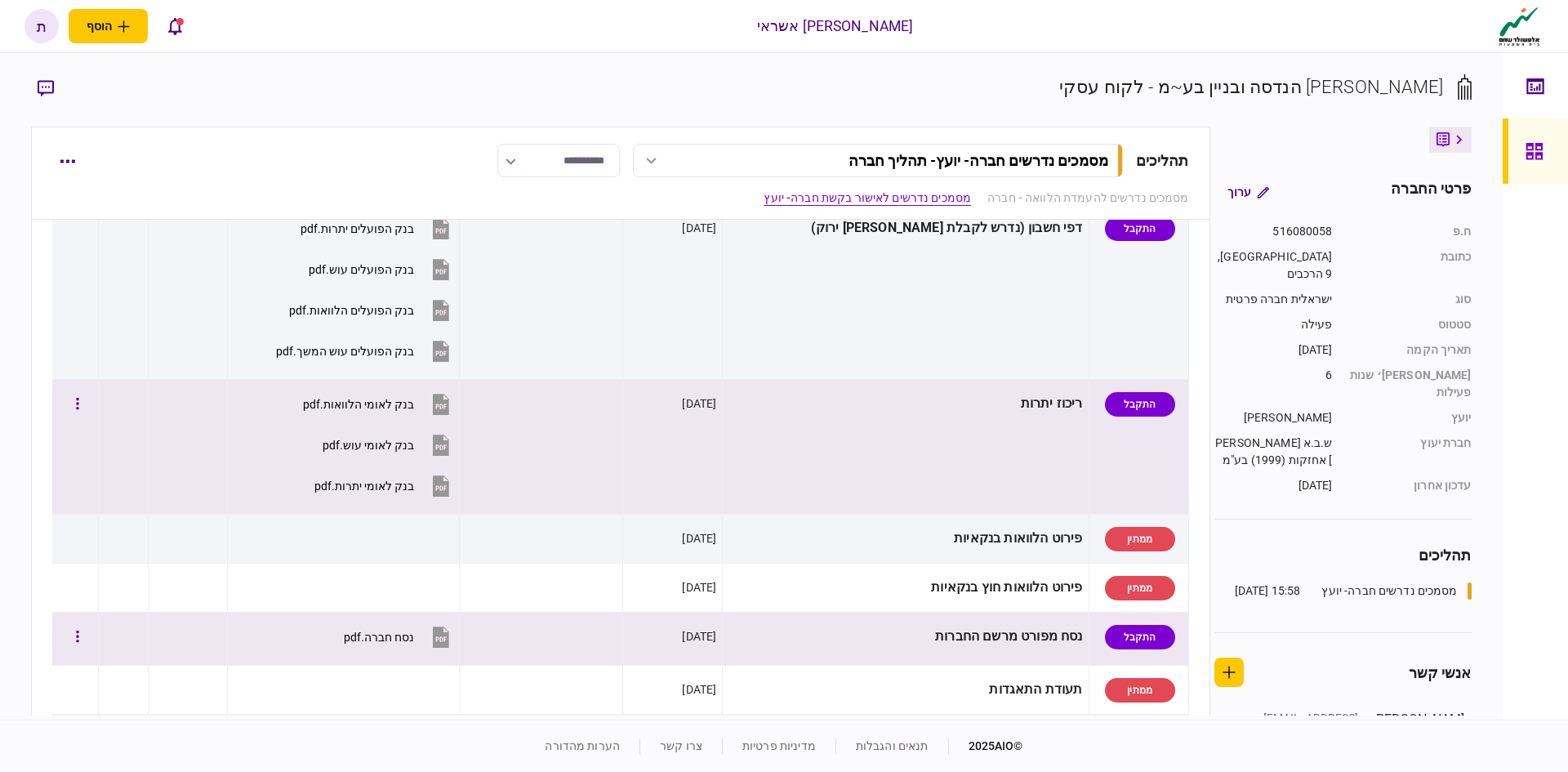
click at [449, 640] on icon at bounding box center [441, 638] width 17 height 21
click at [414, 636] on div "נסח חברה.pdf" at bounding box center [379, 637] width 71 height 13
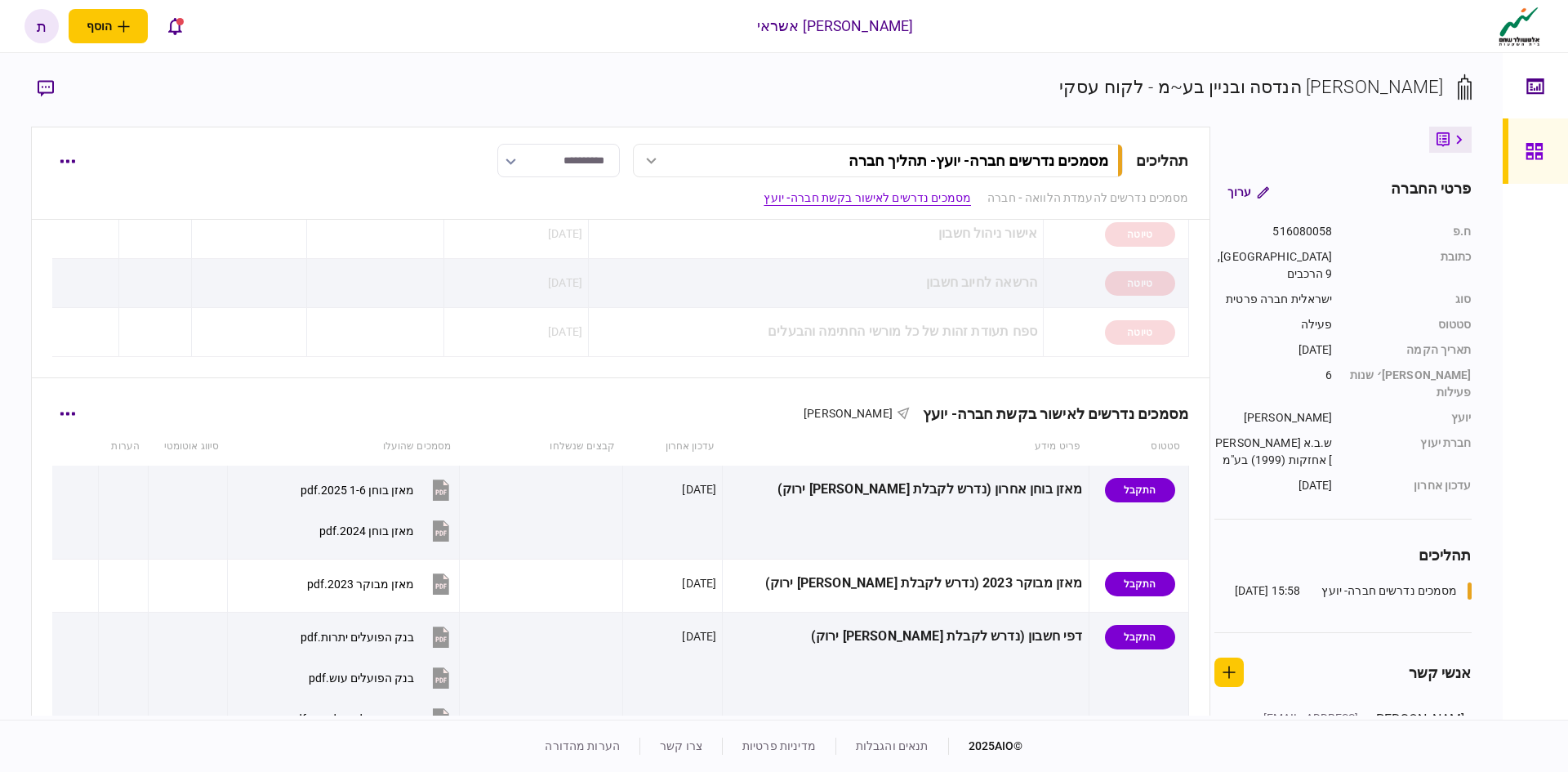
scroll to position [409, 0]
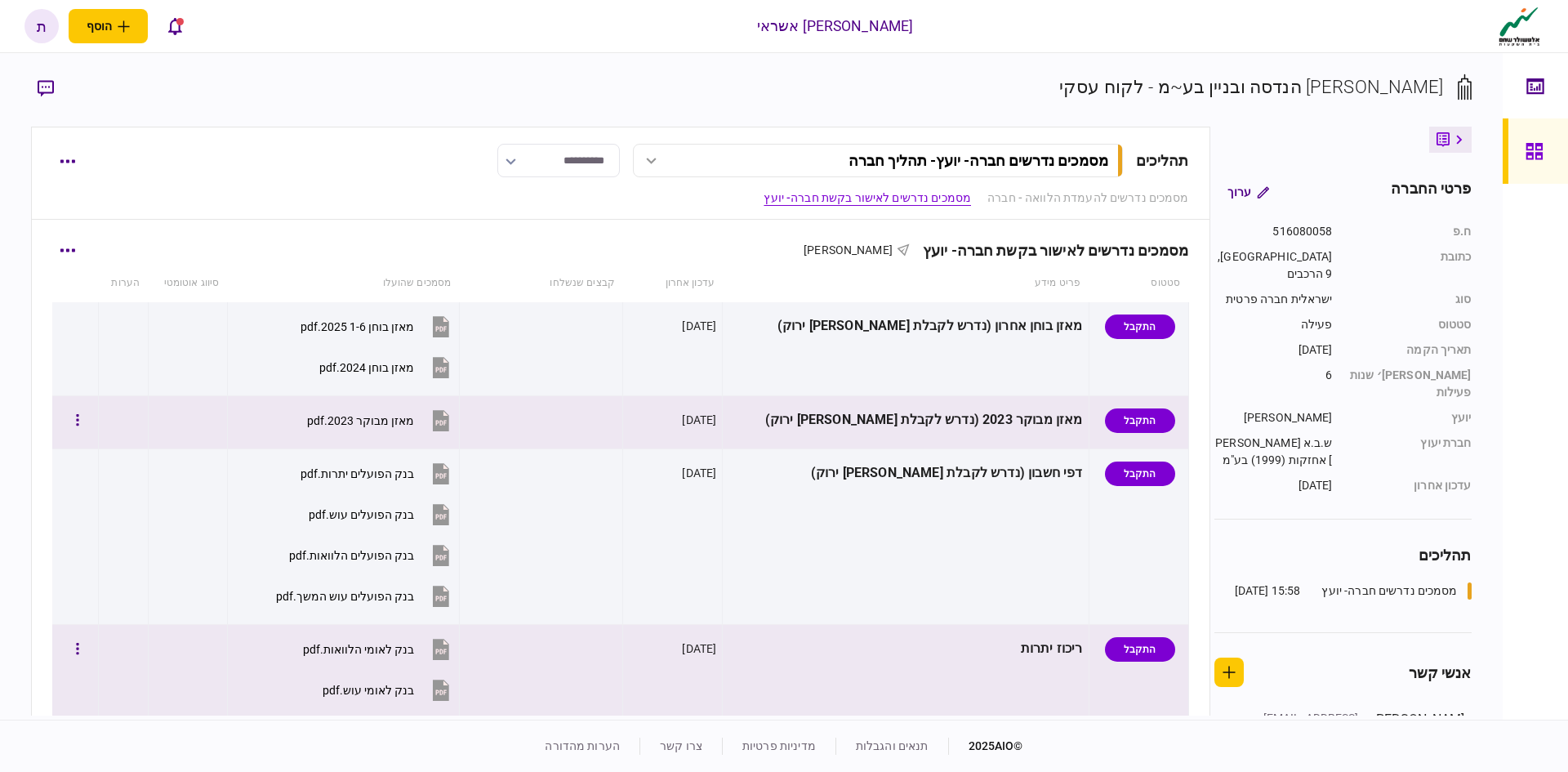
click at [449, 426] on icon at bounding box center [441, 420] width 17 height 21
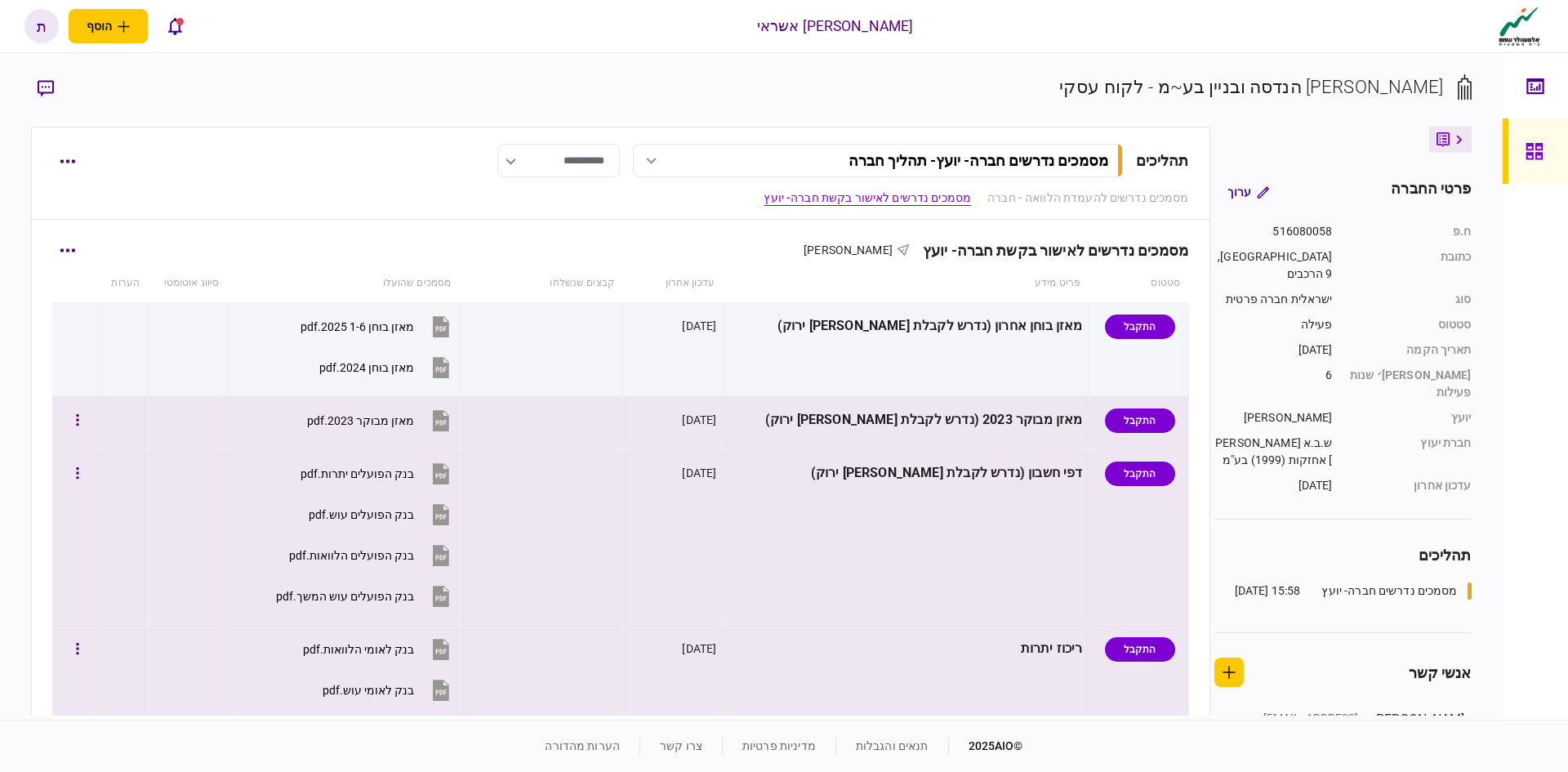
click at [449, 512] on icon at bounding box center [441, 515] width 17 height 21
click at [449, 597] on icon at bounding box center [441, 596] width 17 height 21
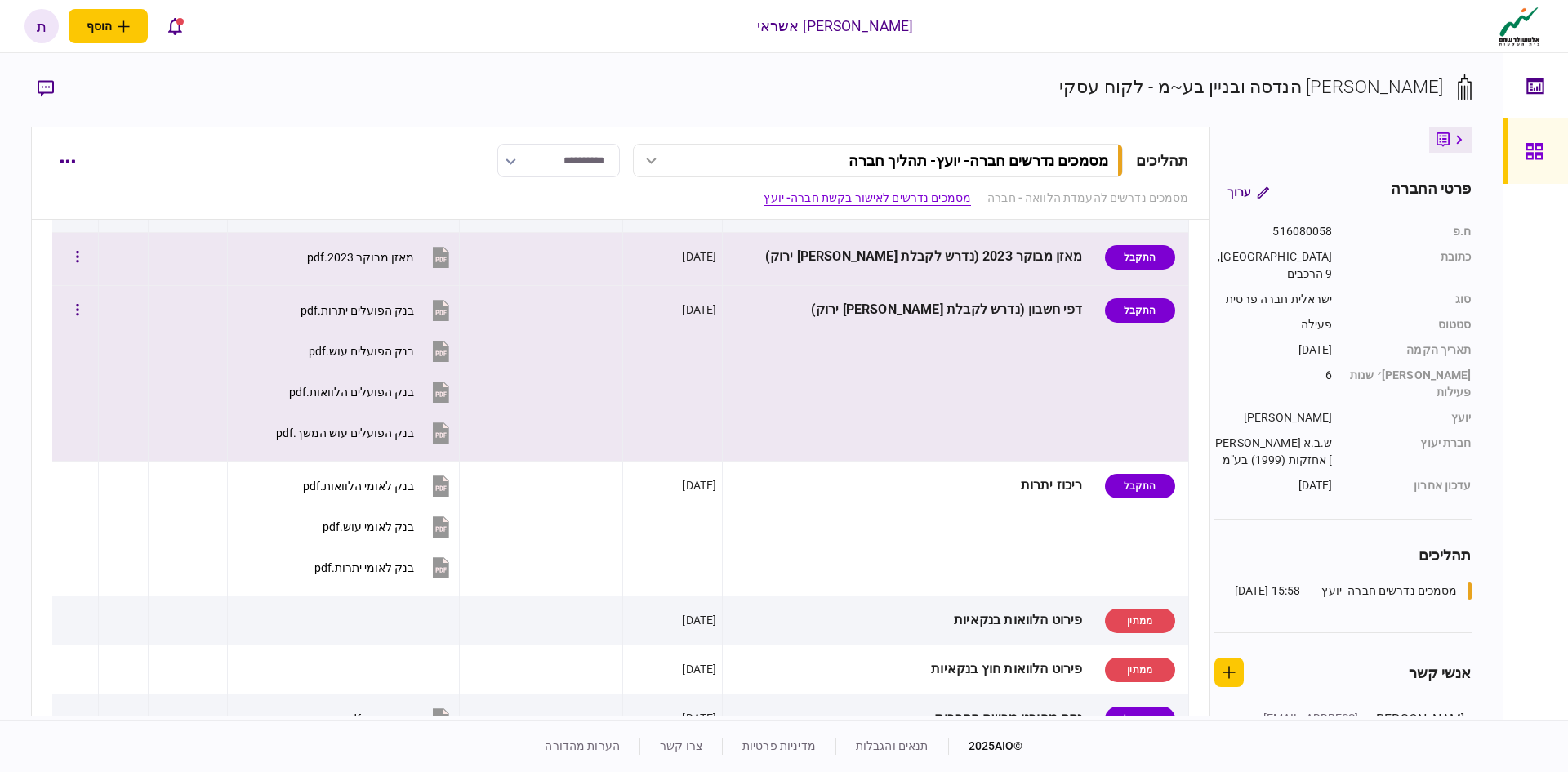
click at [449, 529] on icon at bounding box center [441, 527] width 17 height 21
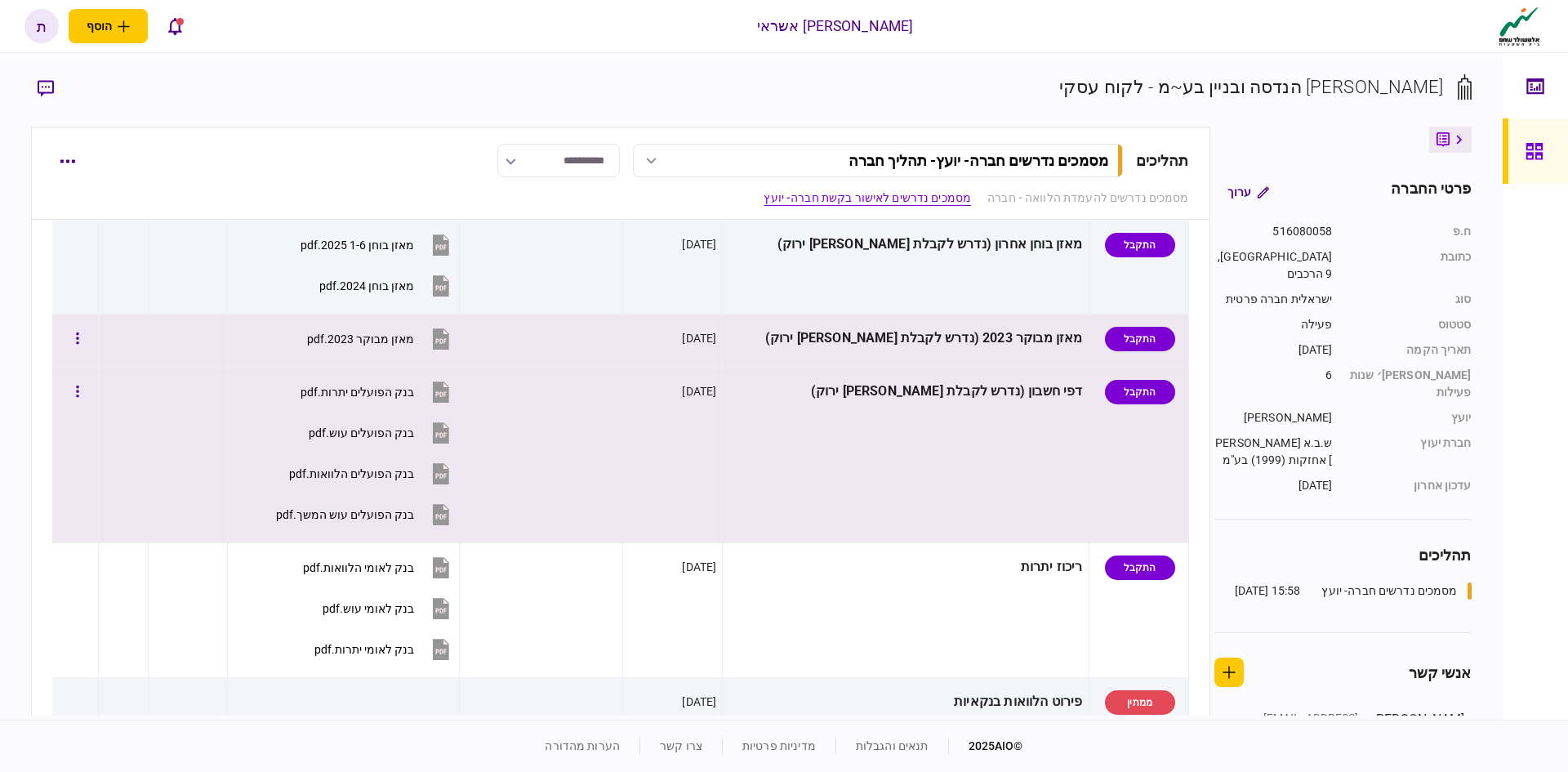
scroll to position [327, 0]
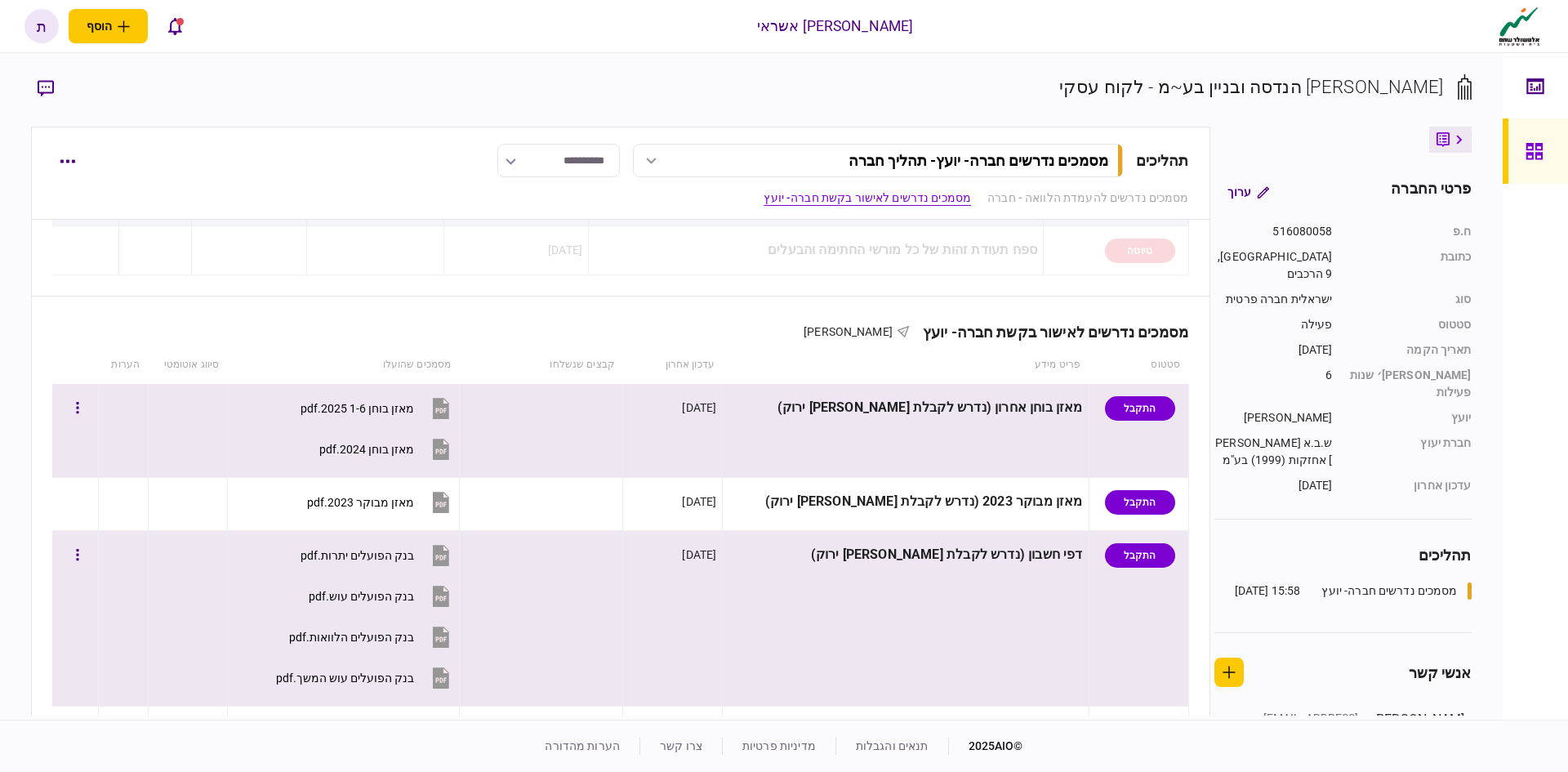
click at [449, 450] on icon at bounding box center [441, 450] width 17 height 21
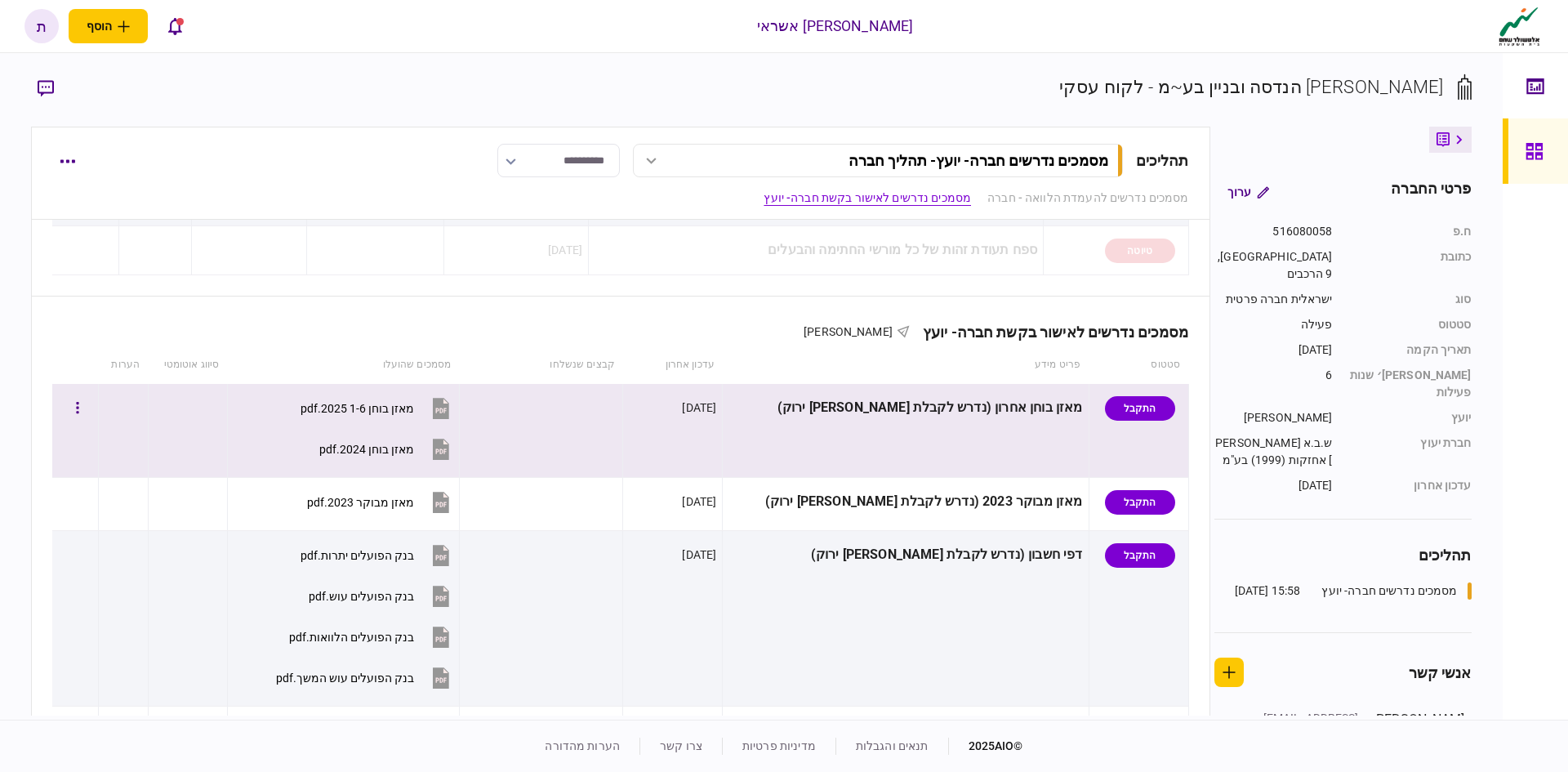
click at [449, 404] on icon at bounding box center [441, 409] width 17 height 21
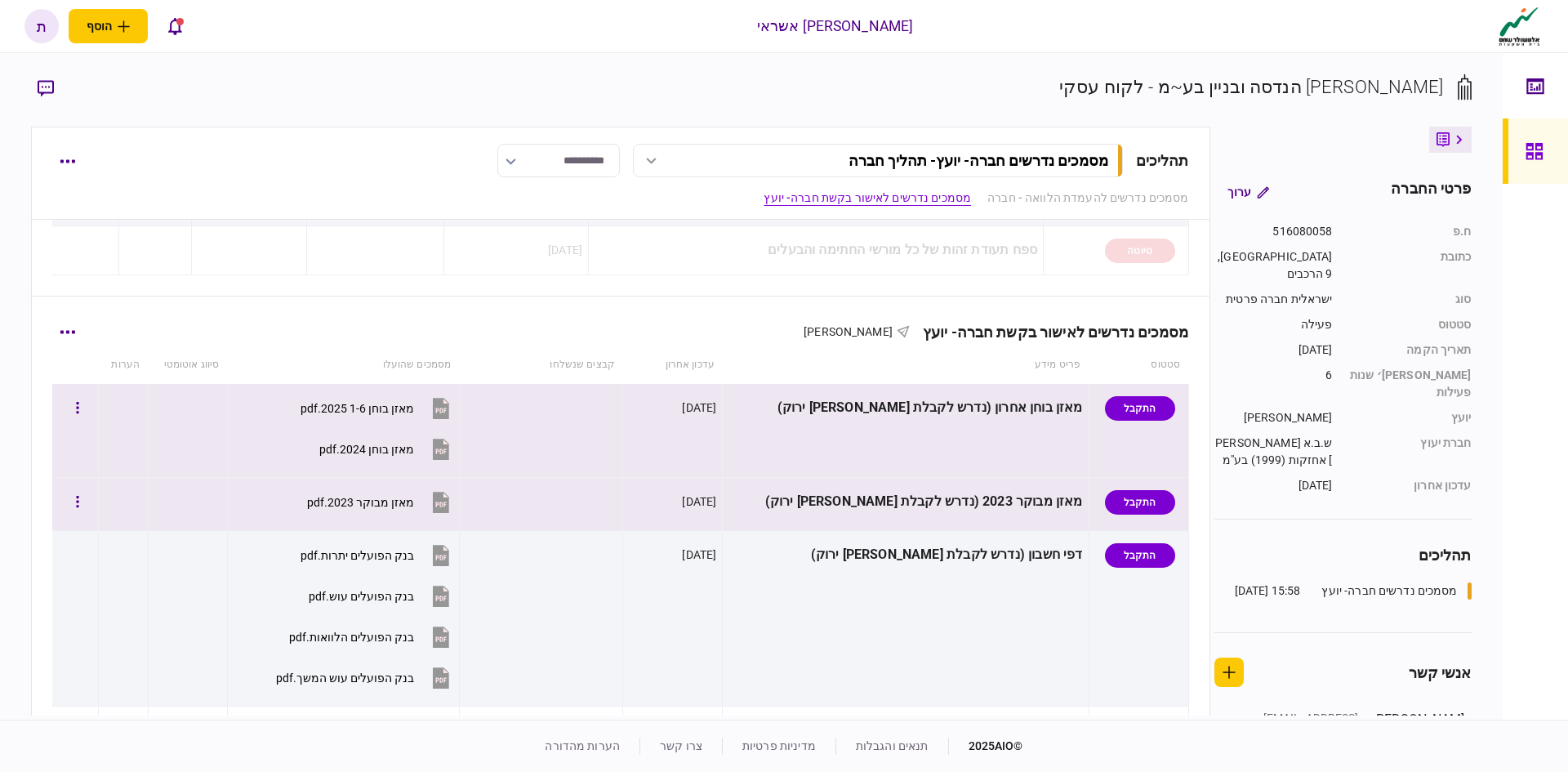
click at [449, 497] on icon at bounding box center [441, 503] width 17 height 21
click at [449, 554] on icon at bounding box center [441, 556] width 17 height 21
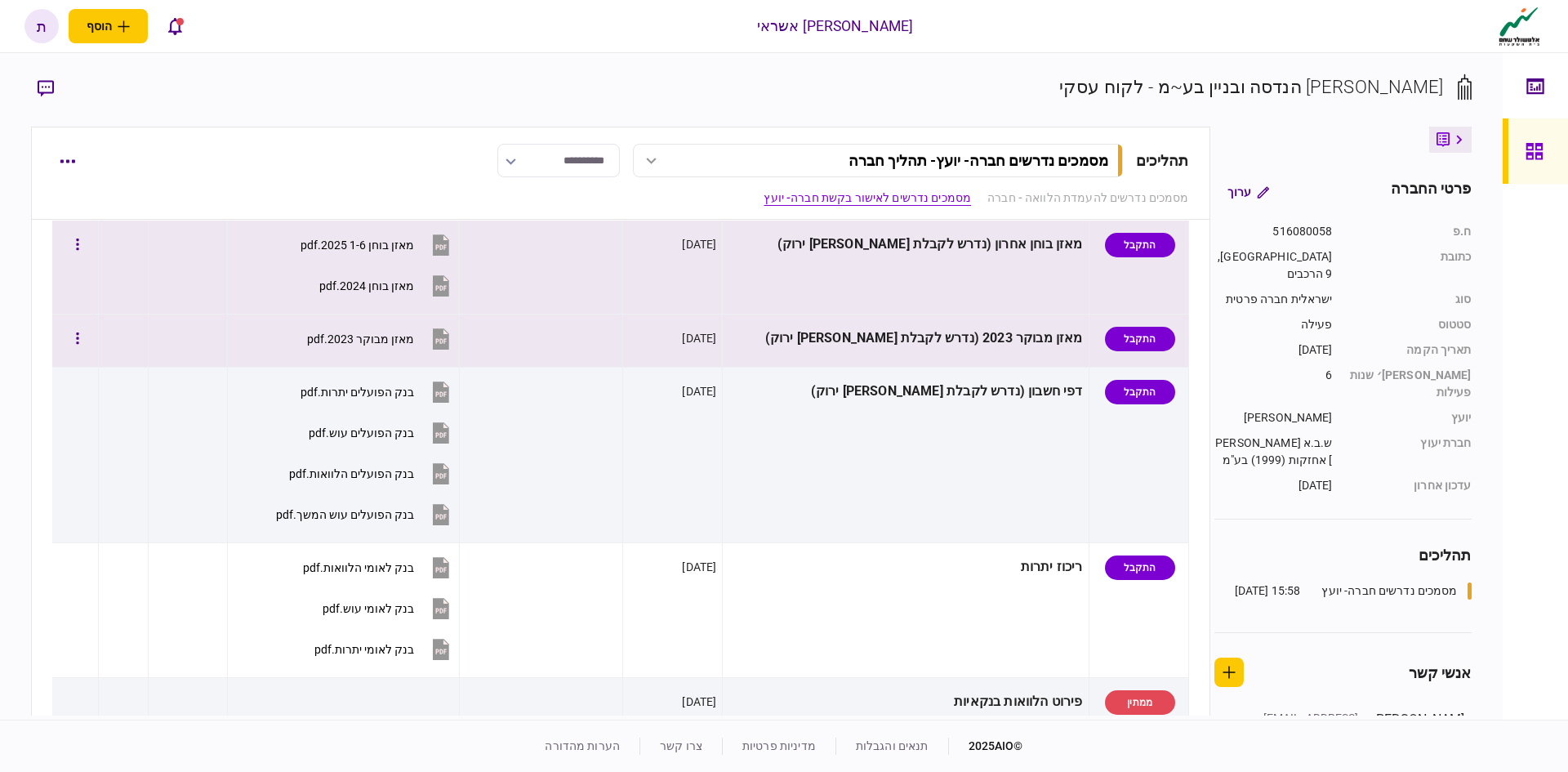
scroll to position [572, 0]
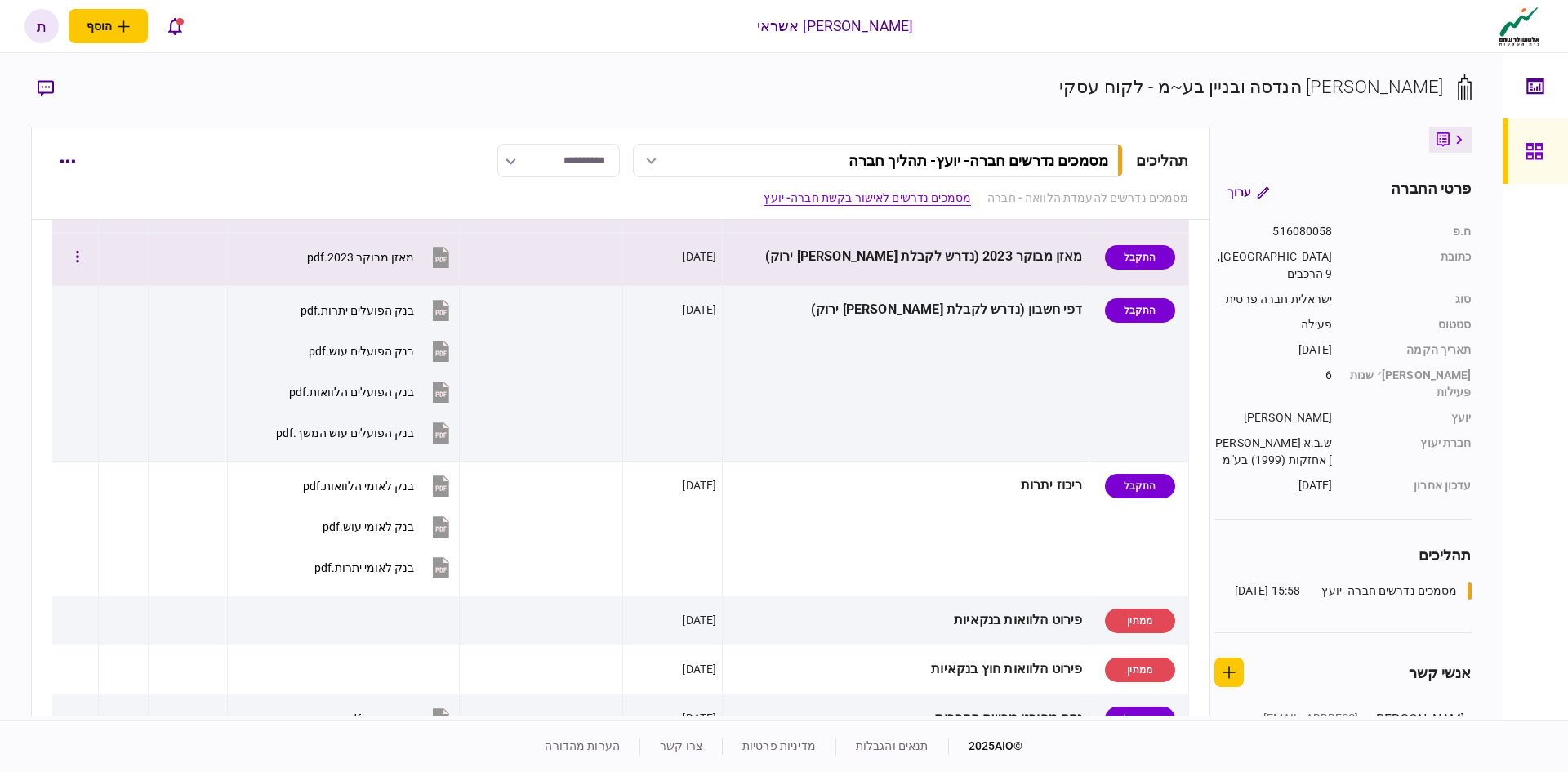
click at [449, 481] on icon at bounding box center [441, 486] width 17 height 21
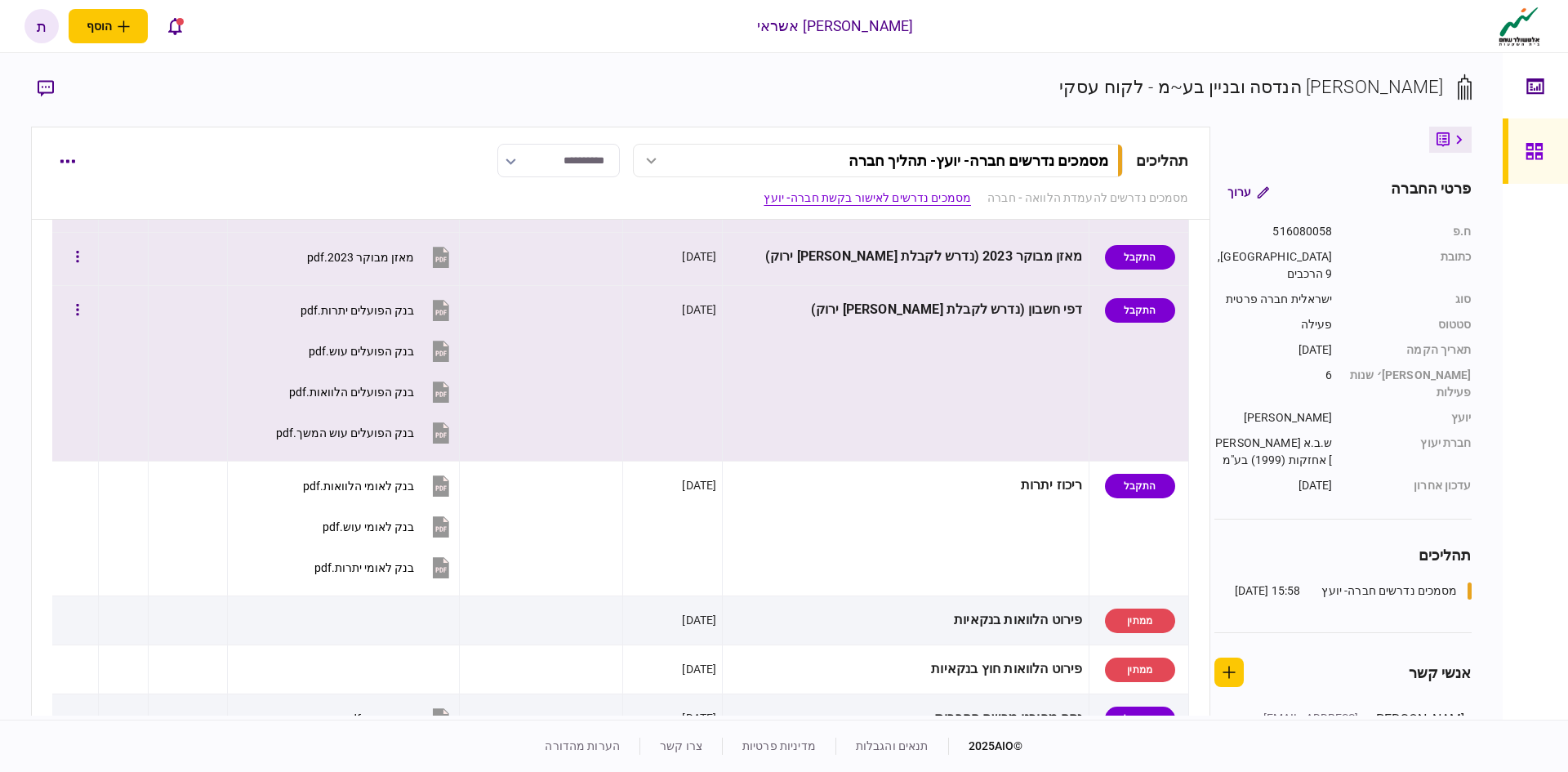
scroll to position [246, 0]
